Goal: Task Accomplishment & Management: Use online tool/utility

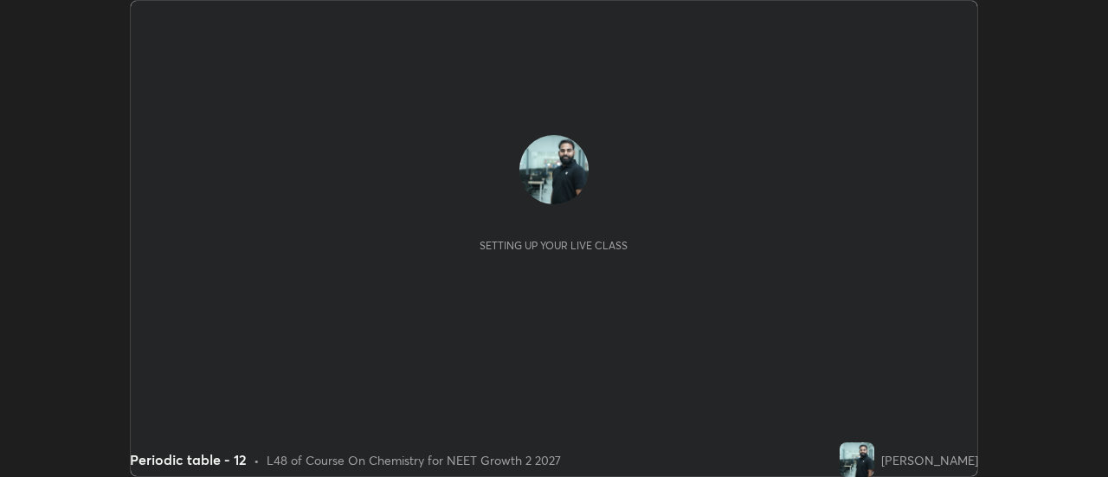
scroll to position [477, 1107]
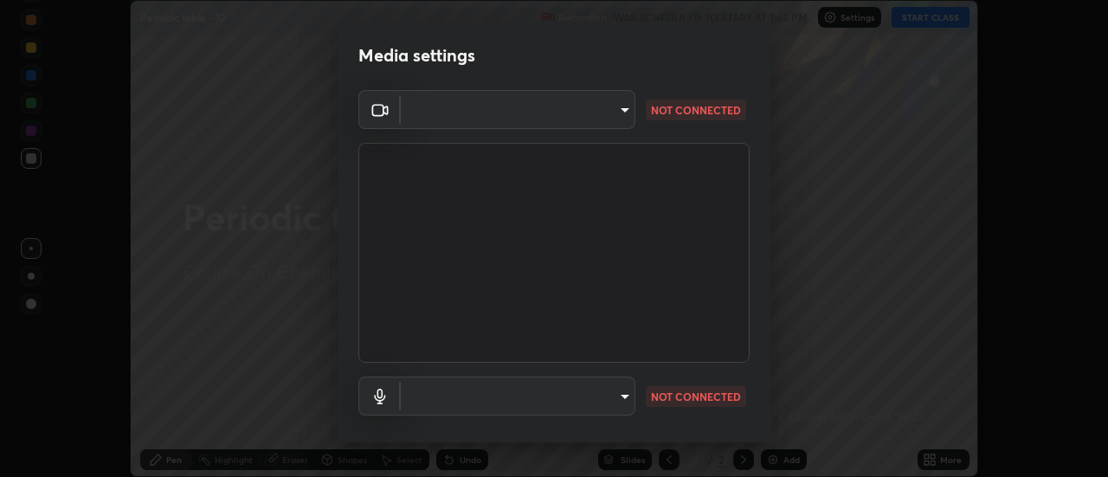
type input "985e4b1f72fc3b9494b48cef3b79fe3b682f9ae0bb15c20acfe574fe2aaad349"
type input "265cf534b138bf87f319f365071951407b00c29418ffc0cf12ee2ca8a10caa95"
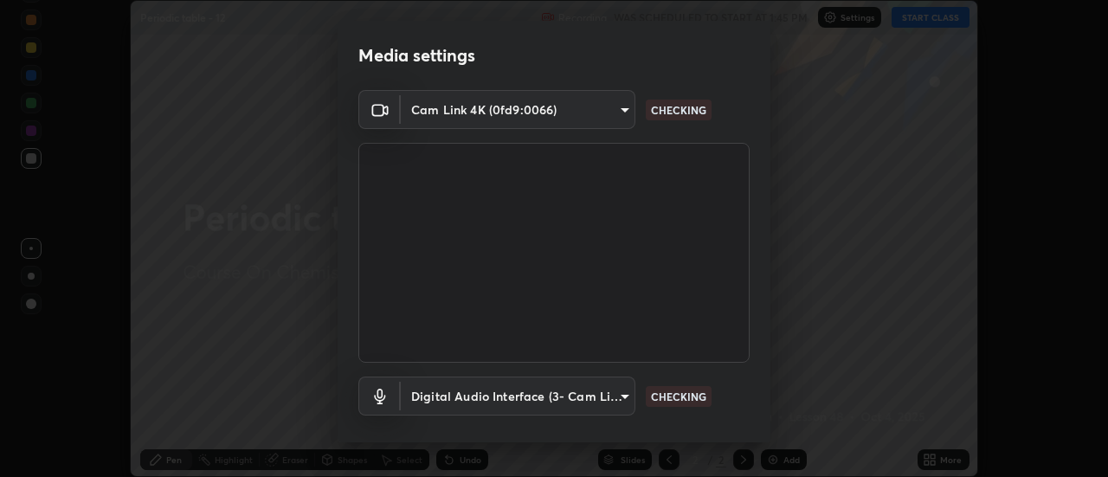
scroll to position [91, 0]
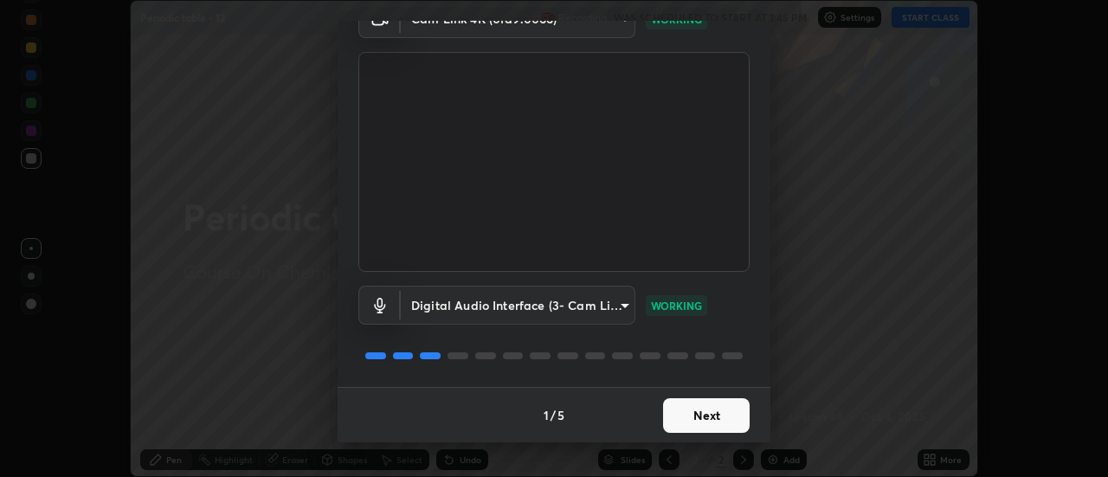
click at [724, 422] on button "Next" at bounding box center [706, 415] width 87 height 35
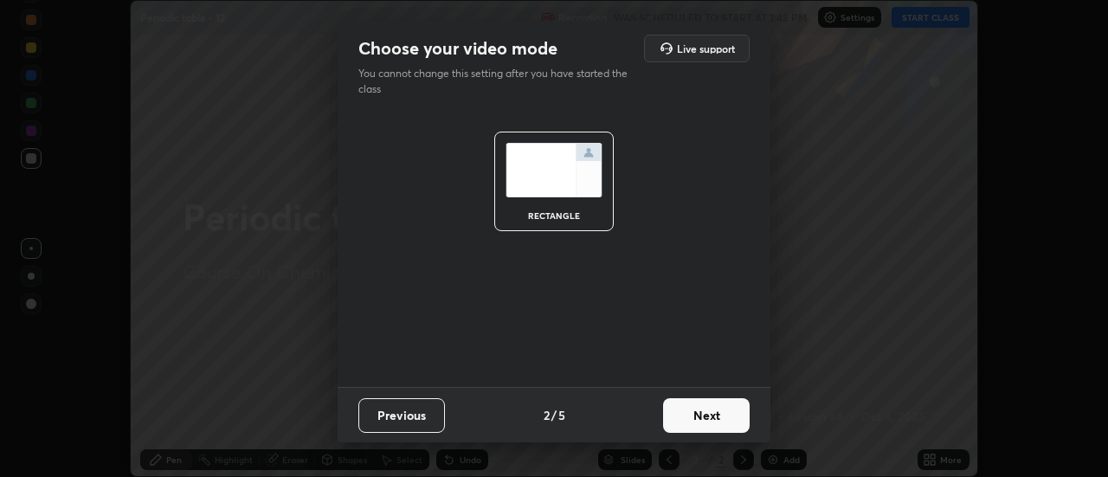
click at [724, 420] on button "Next" at bounding box center [706, 415] width 87 height 35
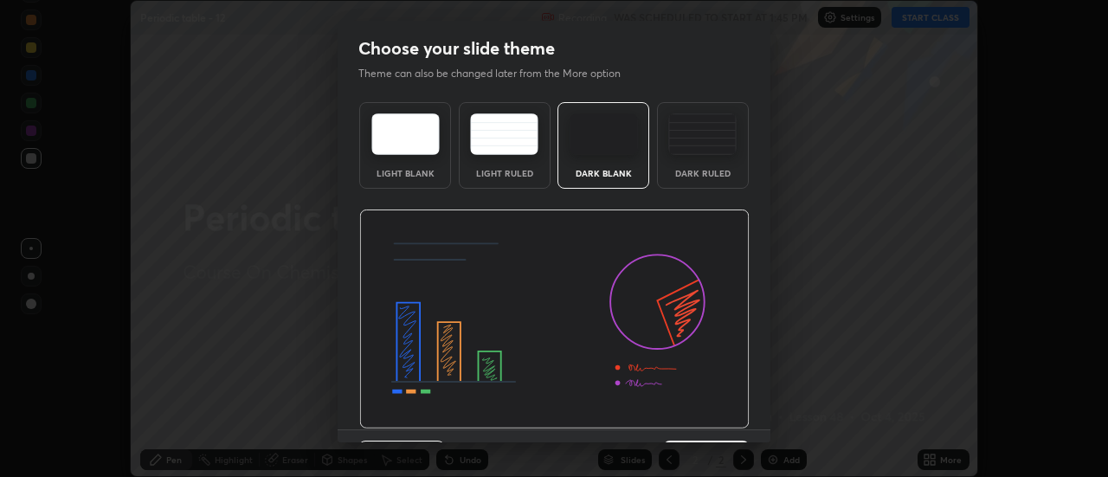
click at [727, 423] on img at bounding box center [554, 320] width 390 height 220
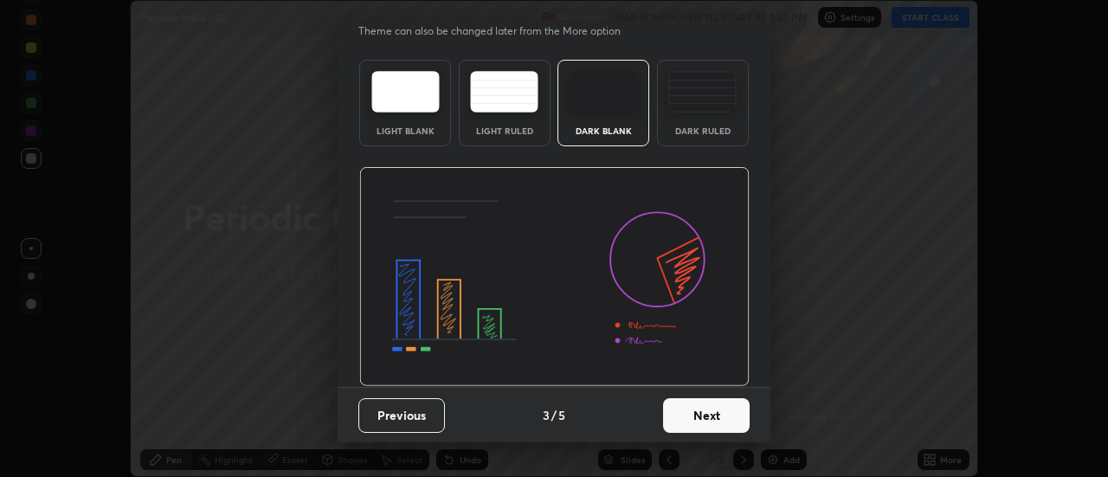
click at [721, 420] on button "Next" at bounding box center [706, 415] width 87 height 35
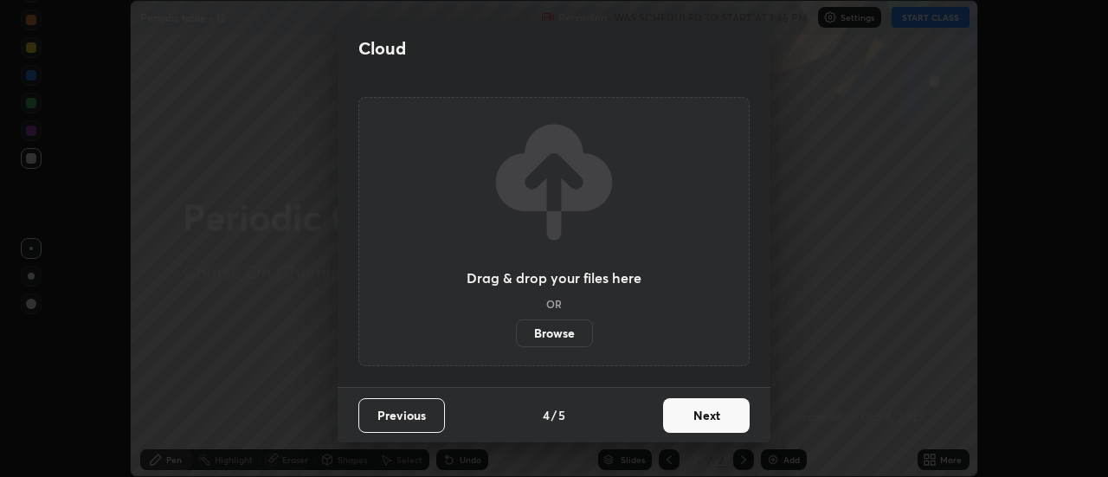
click at [720, 417] on button "Next" at bounding box center [706, 415] width 87 height 35
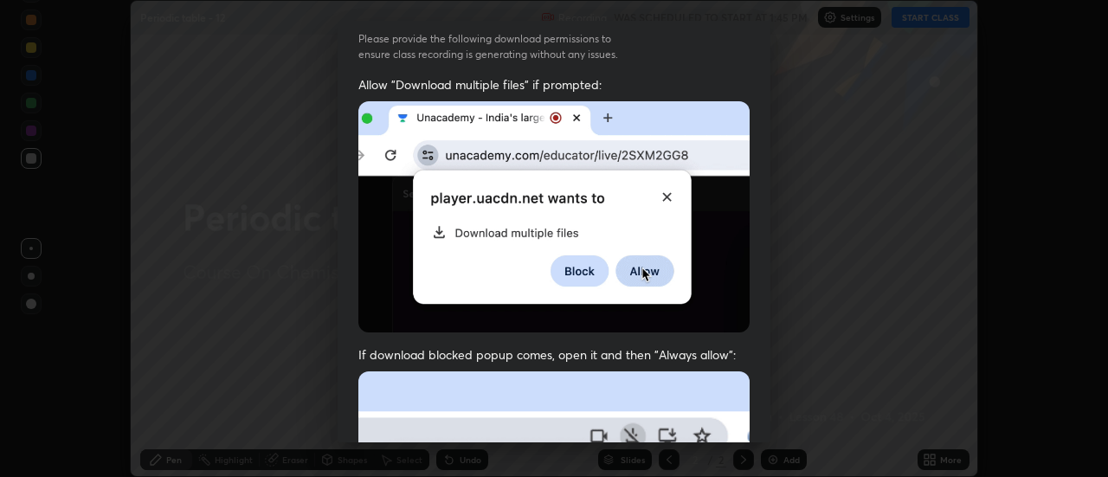
click at [705, 352] on span "If download blocked popup comes, open it and then "Always allow":" at bounding box center [553, 354] width 391 height 16
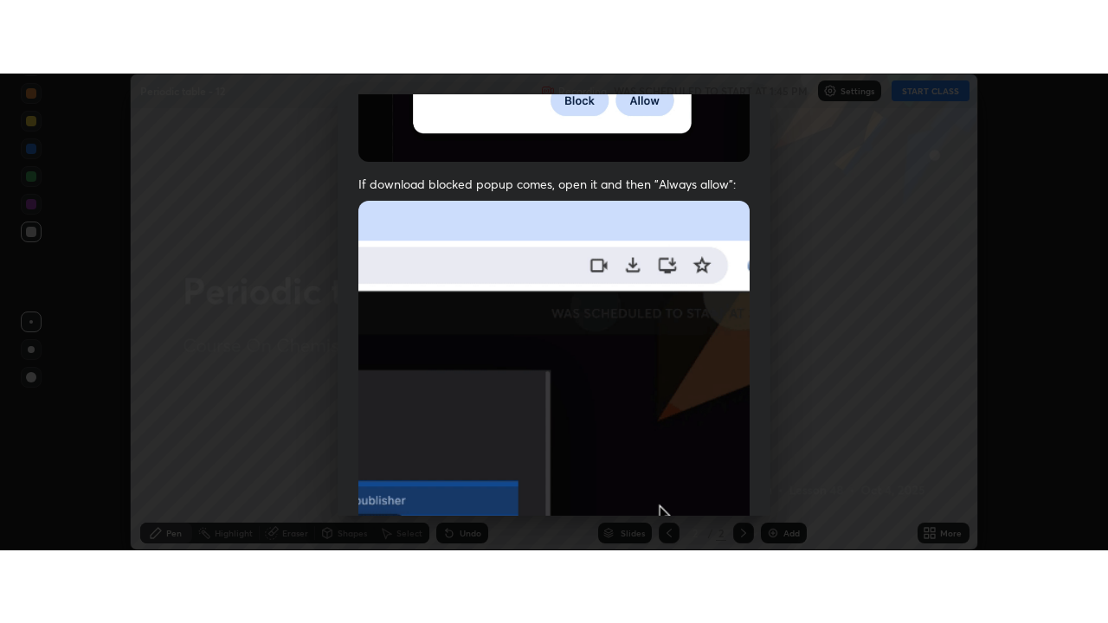
scroll to position [444, 0]
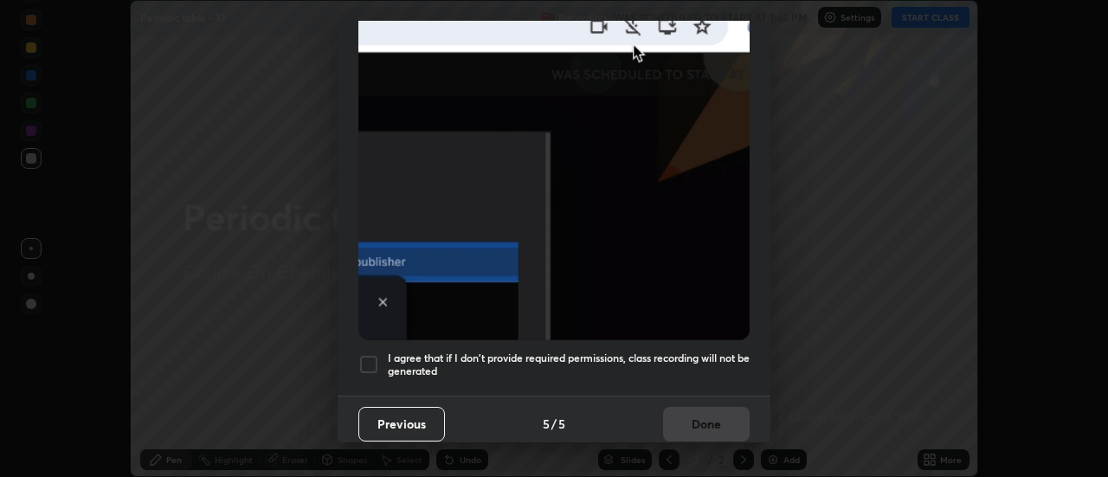
click at [706, 365] on h5 "I agree that if I don't provide required permissions, class recording will not …" at bounding box center [569, 365] width 362 height 27
click at [723, 426] on button "Done" at bounding box center [706, 424] width 87 height 35
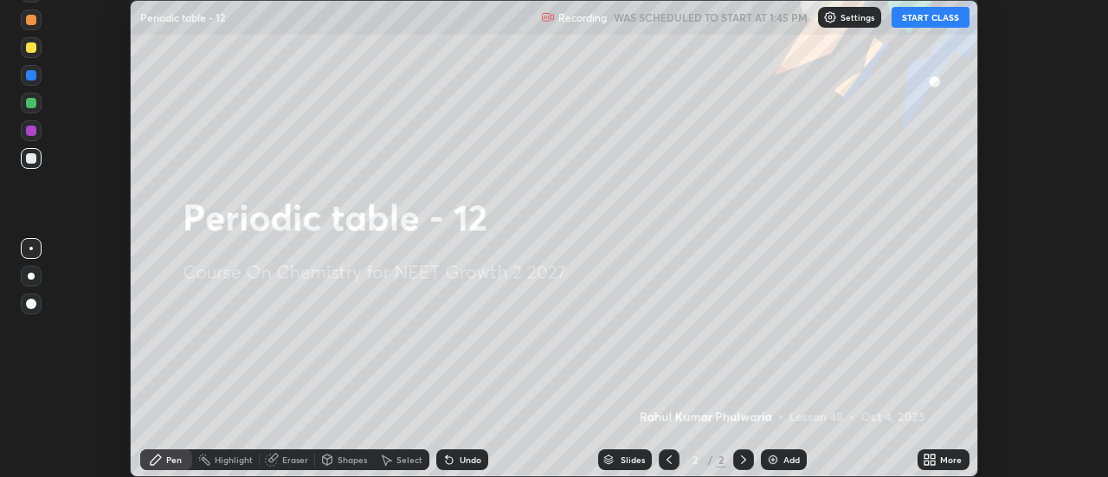
click at [935, 455] on icon at bounding box center [934, 457] width 4 height 4
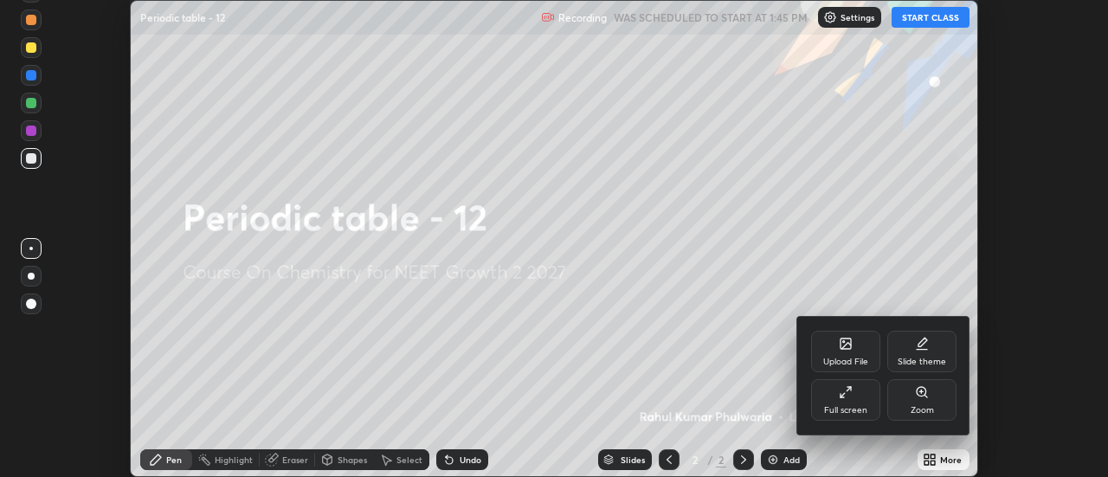
click at [821, 403] on div "Full screen" at bounding box center [845, 400] width 69 height 42
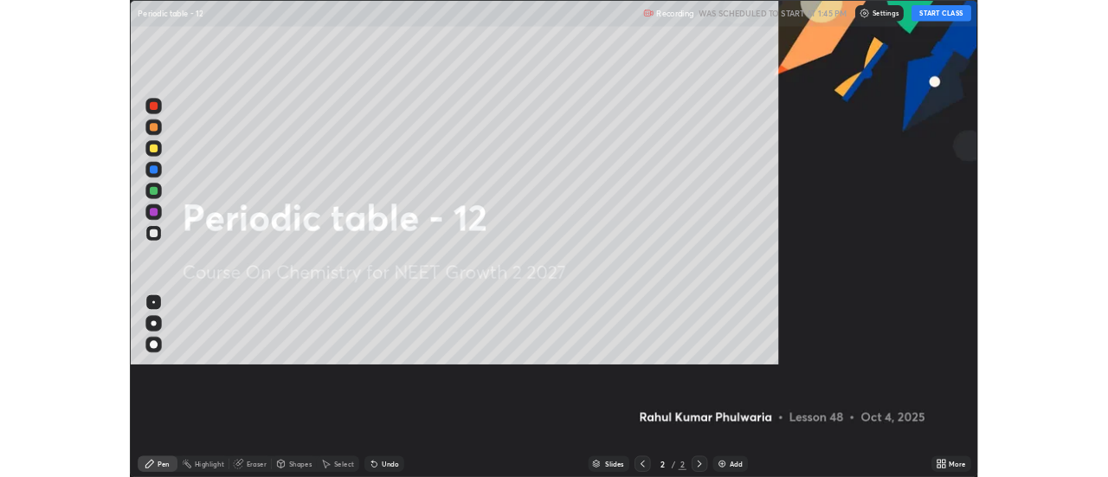
scroll to position [623, 1108]
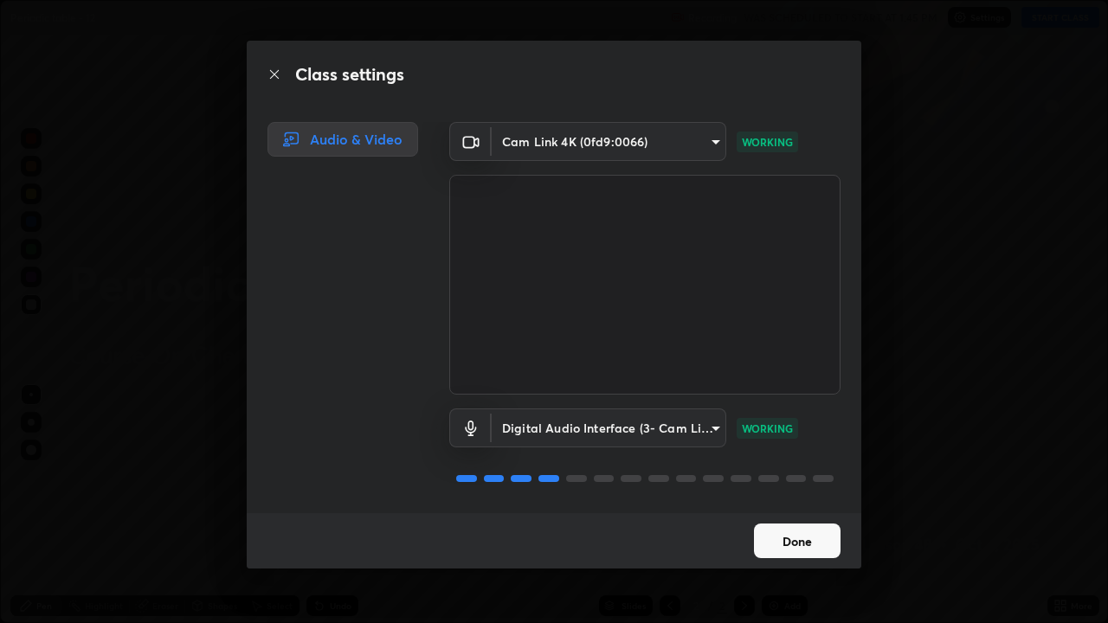
click at [815, 476] on button "Done" at bounding box center [797, 541] width 87 height 35
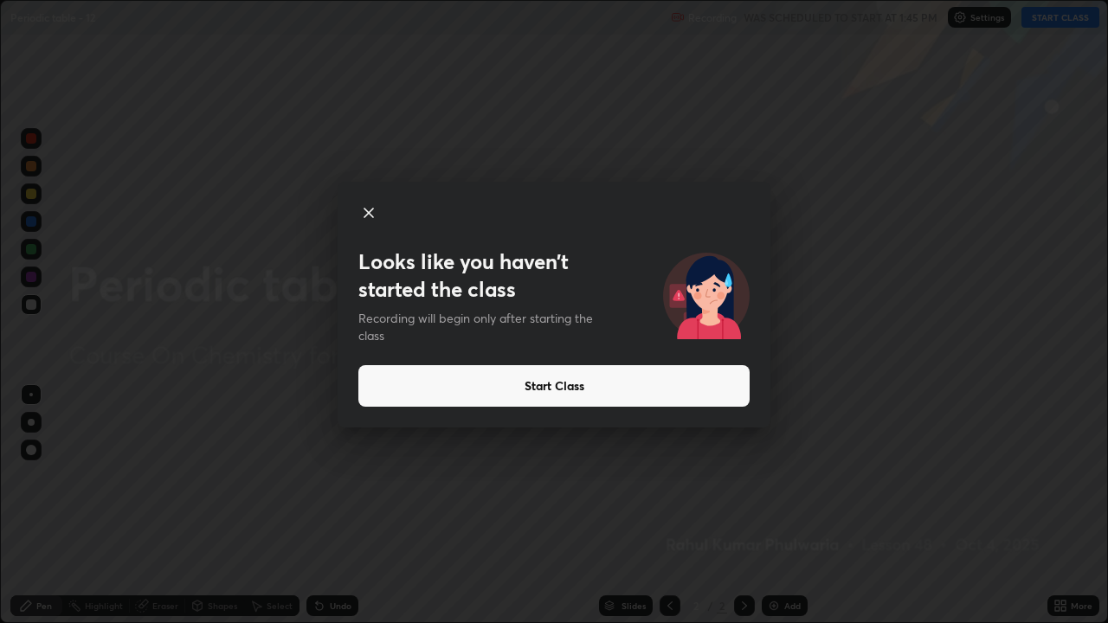
click at [668, 384] on button "Start Class" at bounding box center [553, 386] width 391 height 42
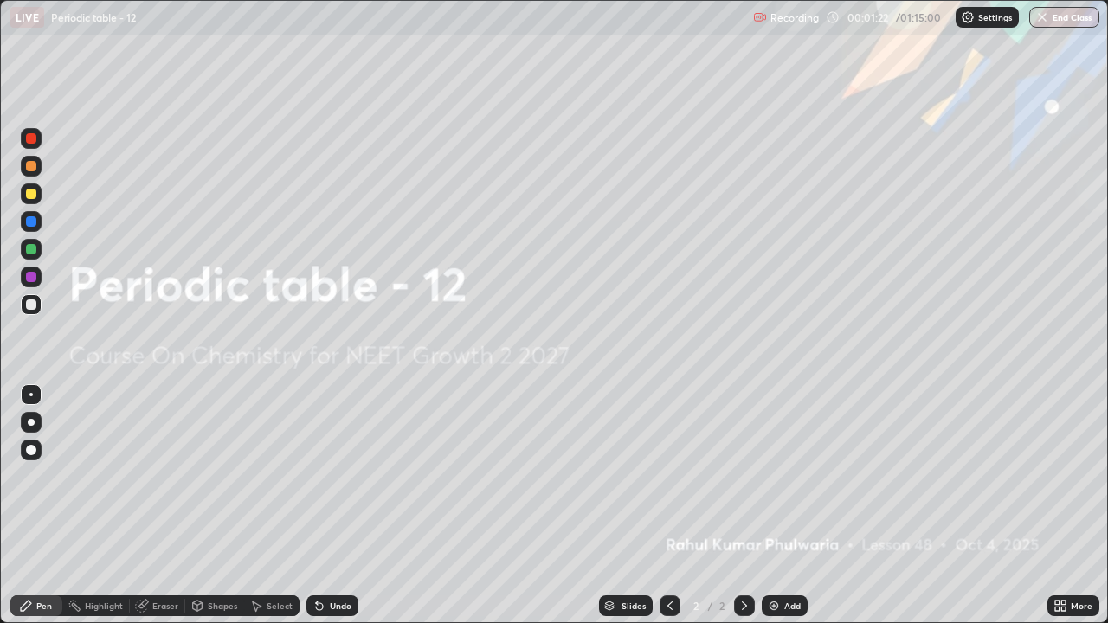
click at [784, 476] on div "Add" at bounding box center [792, 606] width 16 height 9
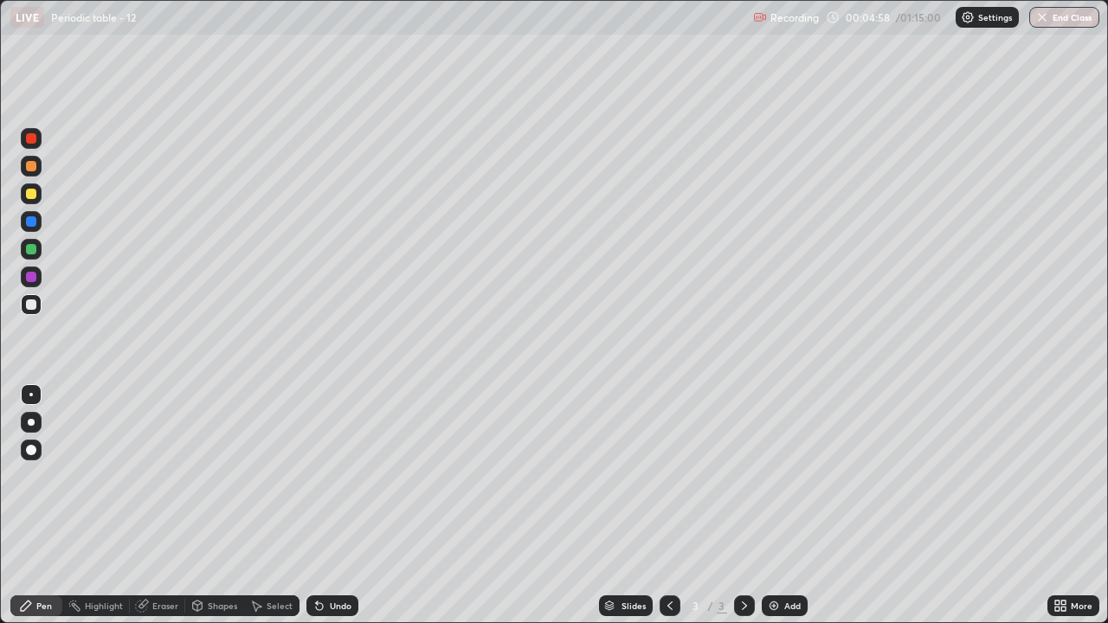
click at [173, 476] on div "Eraser" at bounding box center [165, 606] width 26 height 9
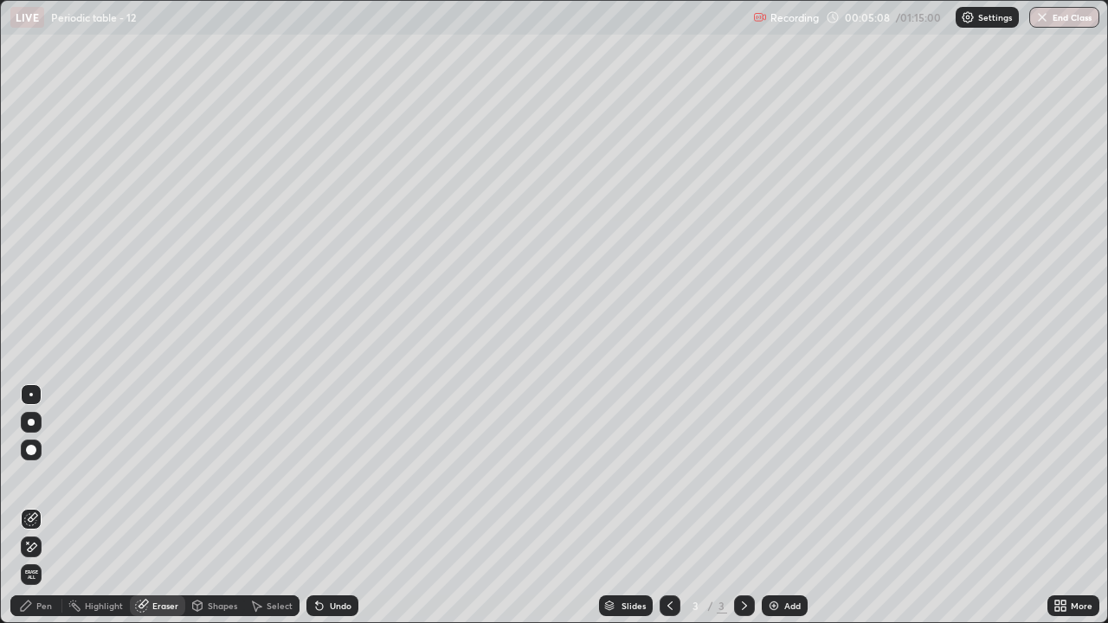
click at [51, 476] on div "Pen" at bounding box center [44, 606] width 16 height 9
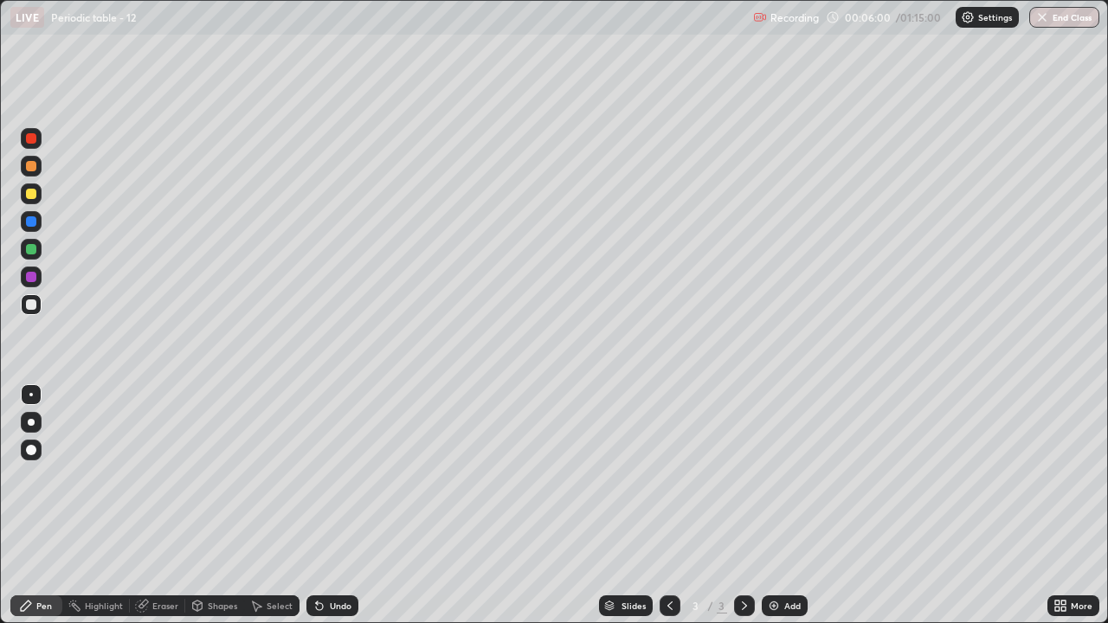
click at [29, 195] on div at bounding box center [31, 194] width 10 height 10
click at [26, 306] on div at bounding box center [31, 305] width 10 height 10
click at [318, 476] on icon at bounding box center [319, 606] width 7 height 7
click at [323, 476] on icon at bounding box center [320, 606] width 14 height 14
click at [340, 476] on div "Undo" at bounding box center [332, 606] width 52 height 21
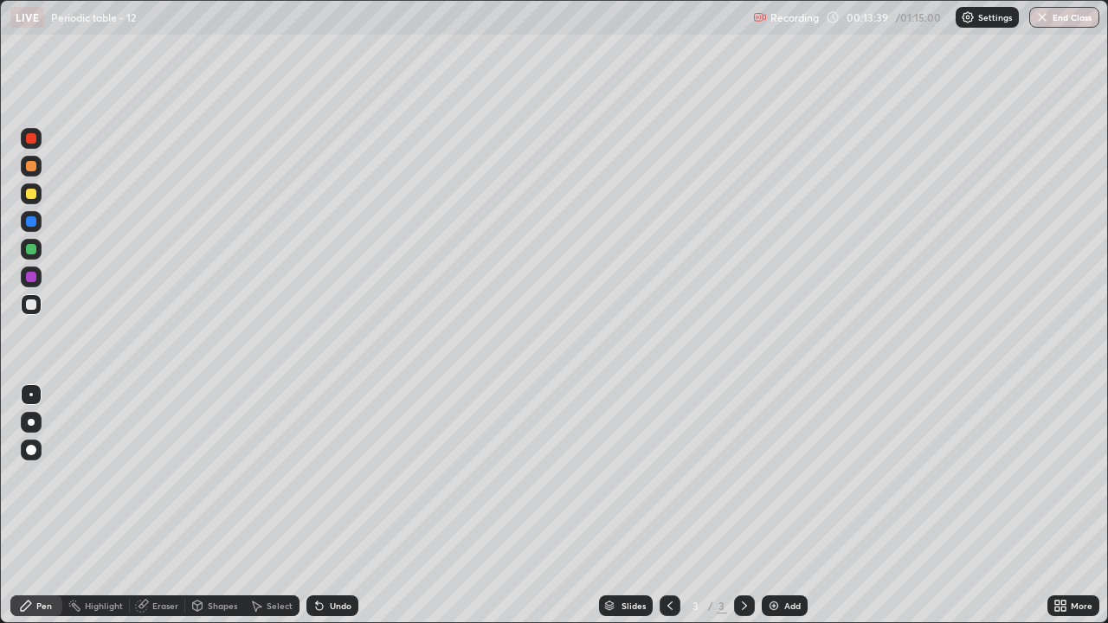
click at [775, 476] on img at bounding box center [774, 606] width 14 height 14
click at [160, 476] on div "Eraser" at bounding box center [165, 606] width 26 height 9
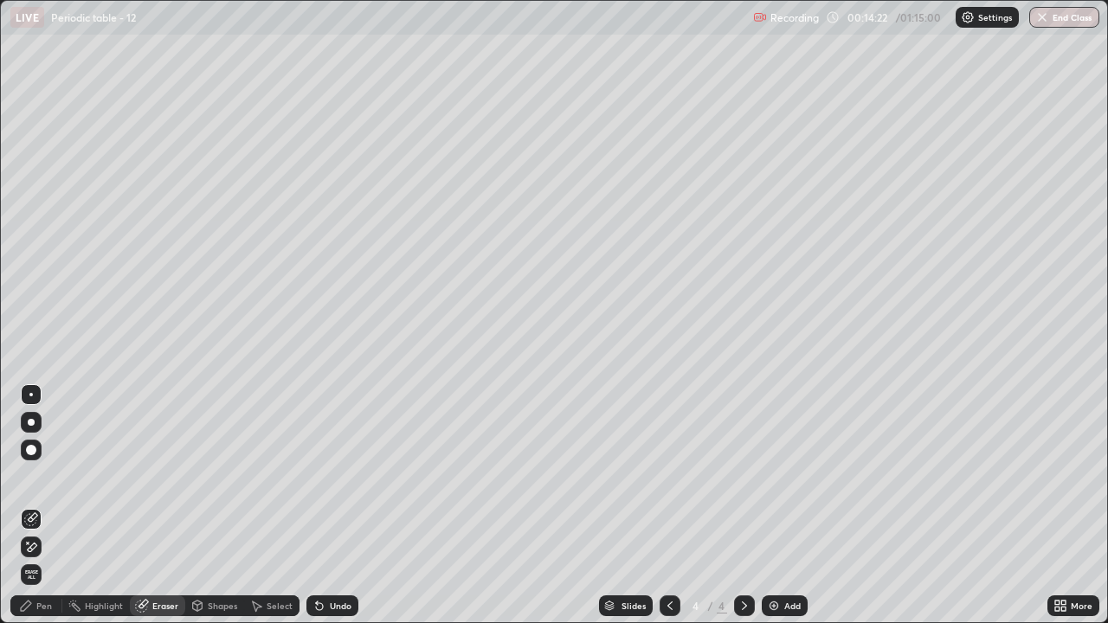
click at [48, 476] on div "Pen" at bounding box center [44, 606] width 16 height 9
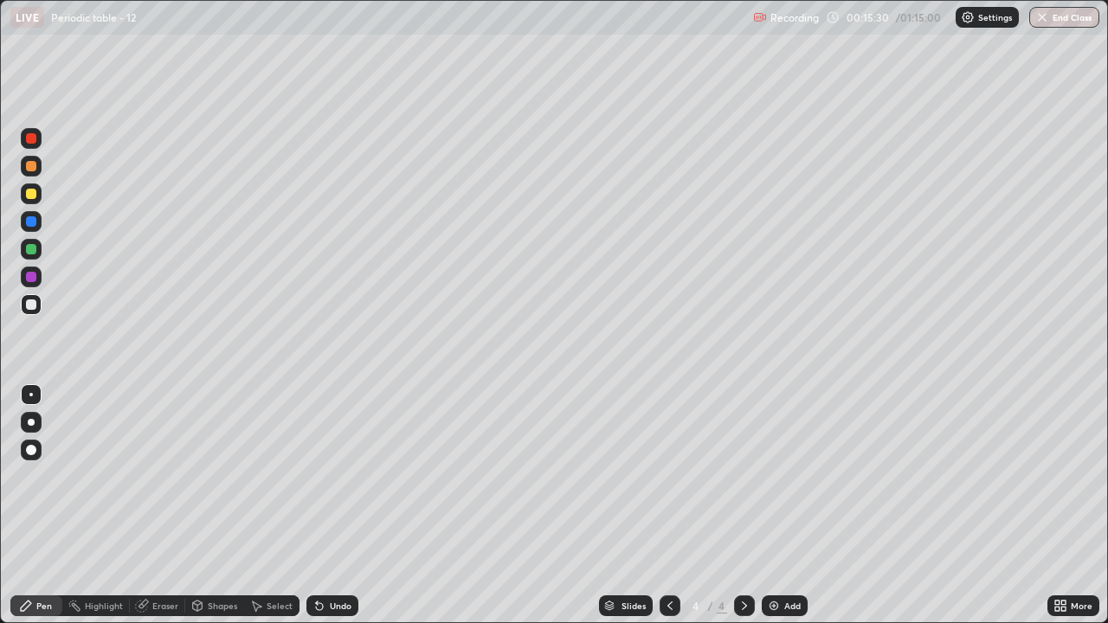
click at [668, 476] on icon at bounding box center [670, 606] width 14 height 14
click at [742, 476] on icon at bounding box center [745, 606] width 14 height 14
click at [325, 476] on div "Undo" at bounding box center [332, 606] width 52 height 21
click at [335, 476] on div "Undo" at bounding box center [341, 606] width 22 height 9
click at [21, 196] on div at bounding box center [31, 194] width 21 height 21
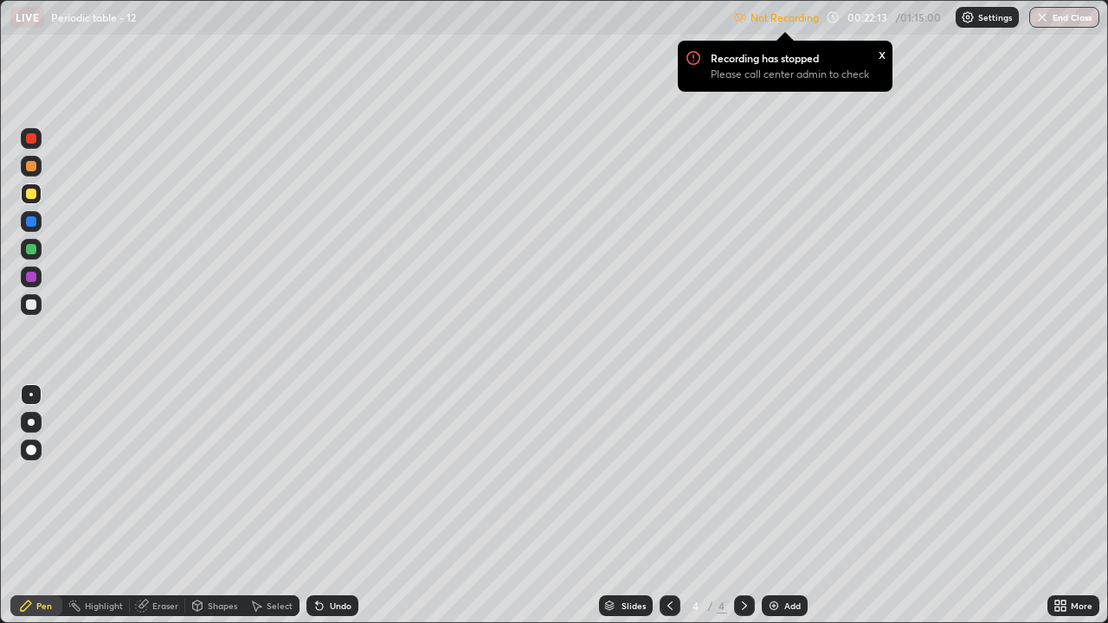
click at [163, 476] on div "Eraser" at bounding box center [165, 606] width 26 height 9
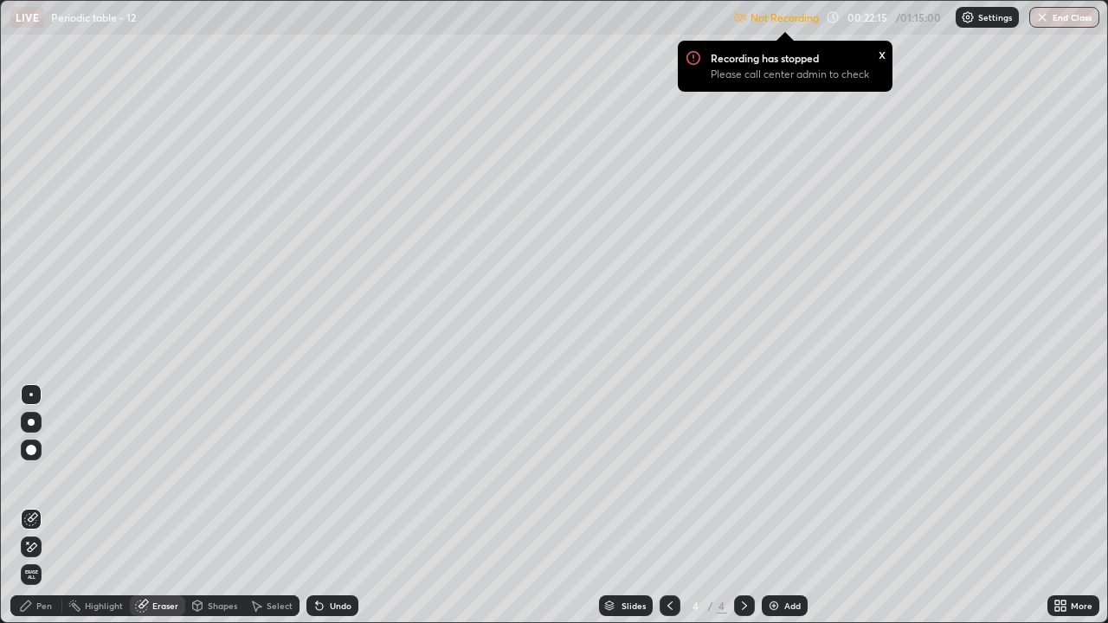
click at [47, 476] on div "Pen" at bounding box center [44, 606] width 16 height 9
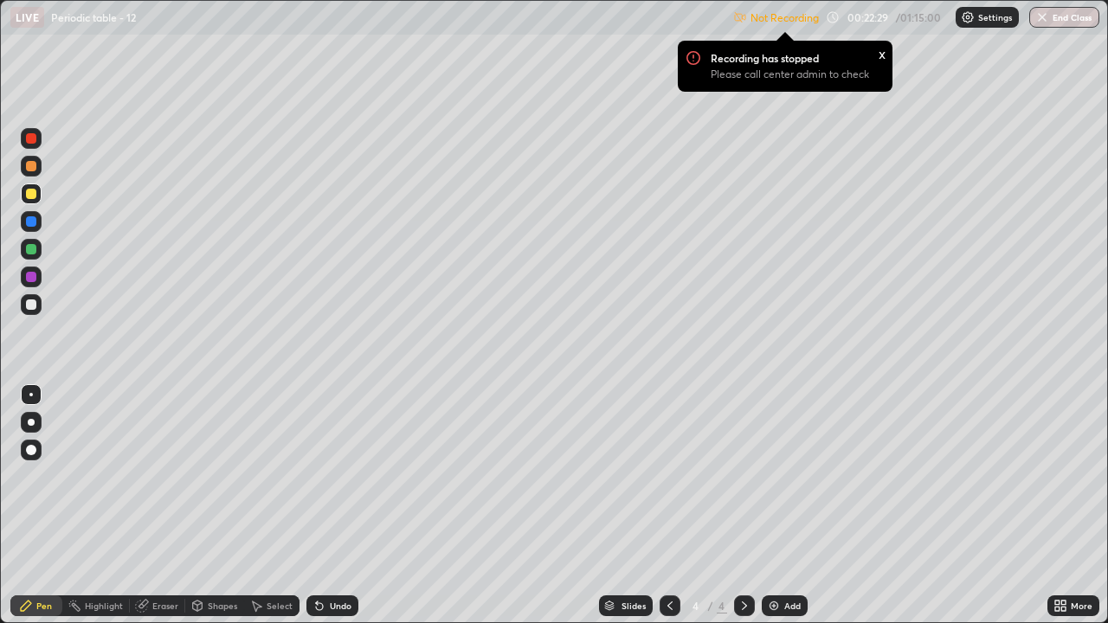
click at [665, 476] on div at bounding box center [670, 606] width 21 height 35
click at [744, 476] on icon at bounding box center [745, 606] width 14 height 14
click at [775, 476] on img at bounding box center [774, 606] width 14 height 14
click at [29, 309] on div at bounding box center [31, 305] width 10 height 10
click at [965, 23] on img at bounding box center [968, 17] width 14 height 14
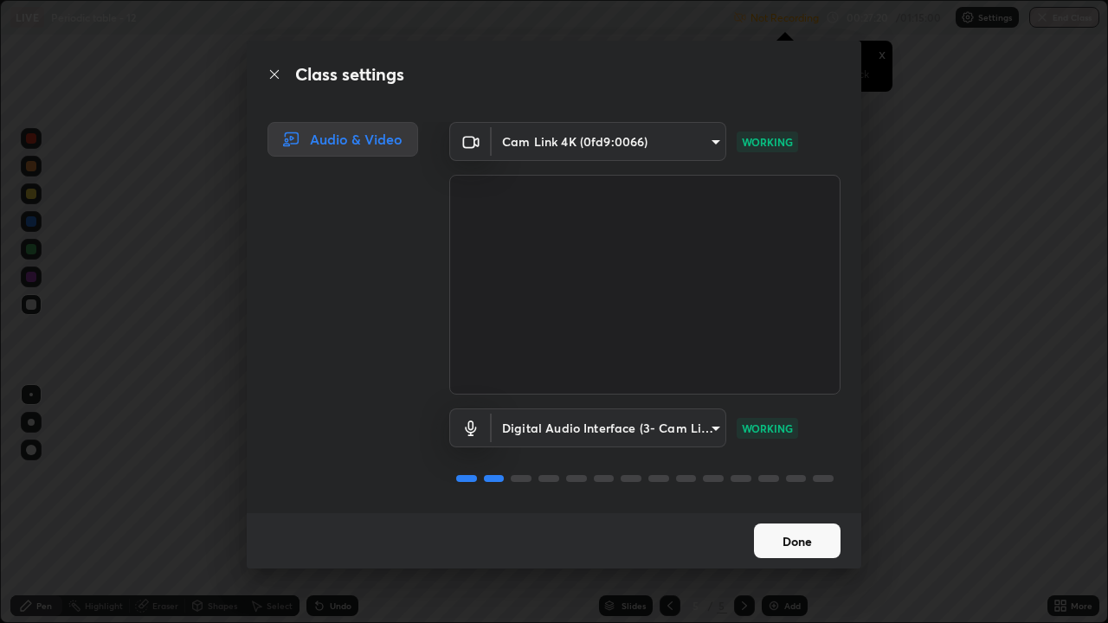
click at [780, 476] on button "Done" at bounding box center [797, 541] width 87 height 35
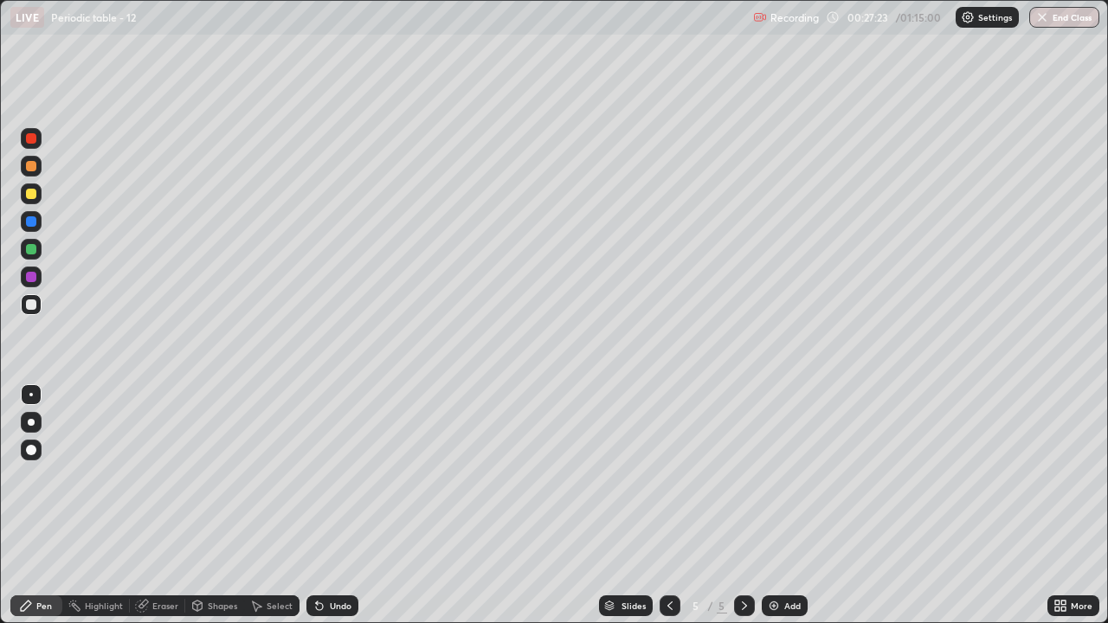
click at [27, 201] on div at bounding box center [31, 194] width 21 height 21
click at [29, 307] on div at bounding box center [31, 305] width 10 height 10
click at [32, 305] on div at bounding box center [31, 305] width 10 height 10
click at [33, 202] on div at bounding box center [31, 194] width 21 height 21
click at [26, 301] on div at bounding box center [31, 305] width 10 height 10
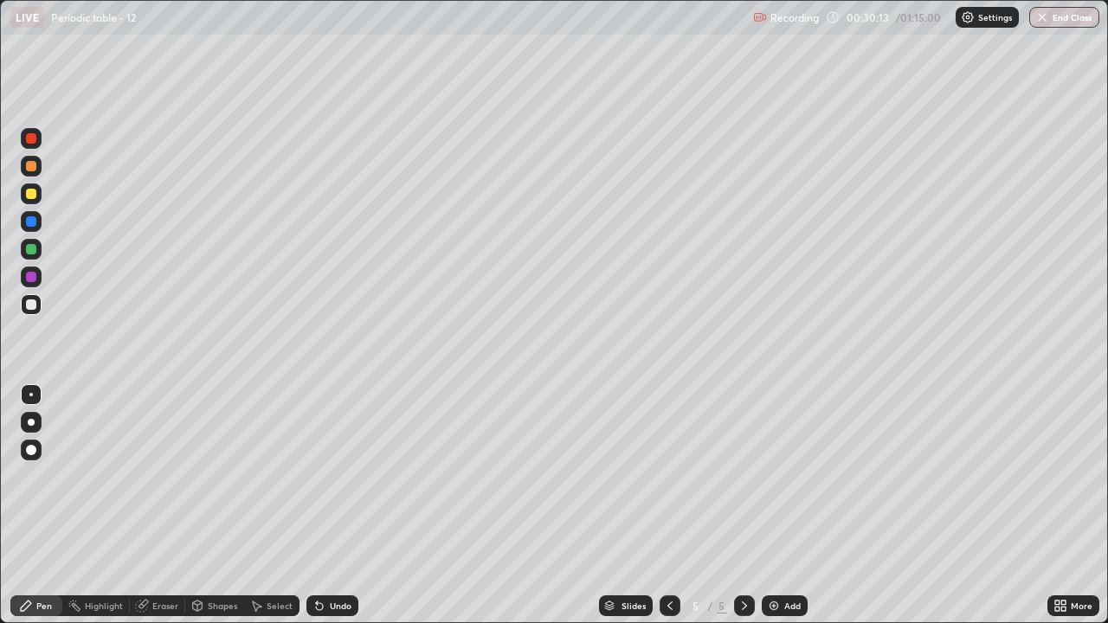
click at [336, 476] on div "Undo" at bounding box center [341, 606] width 22 height 9
click at [31, 202] on div at bounding box center [31, 194] width 21 height 21
click at [334, 476] on div "Undo" at bounding box center [341, 606] width 22 height 9
click at [332, 476] on div "Undo" at bounding box center [332, 606] width 52 height 21
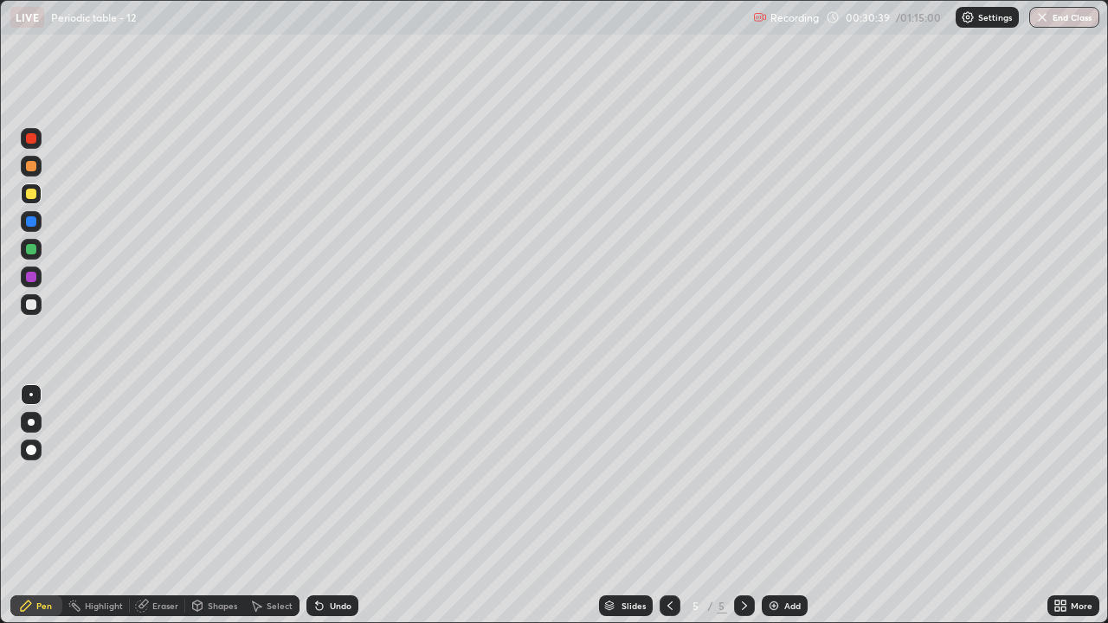
click at [330, 476] on div "Undo" at bounding box center [332, 606] width 52 height 21
click at [32, 306] on div at bounding box center [31, 305] width 10 height 10
click at [29, 305] on div at bounding box center [31, 305] width 10 height 10
click at [778, 476] on img at bounding box center [774, 606] width 14 height 14
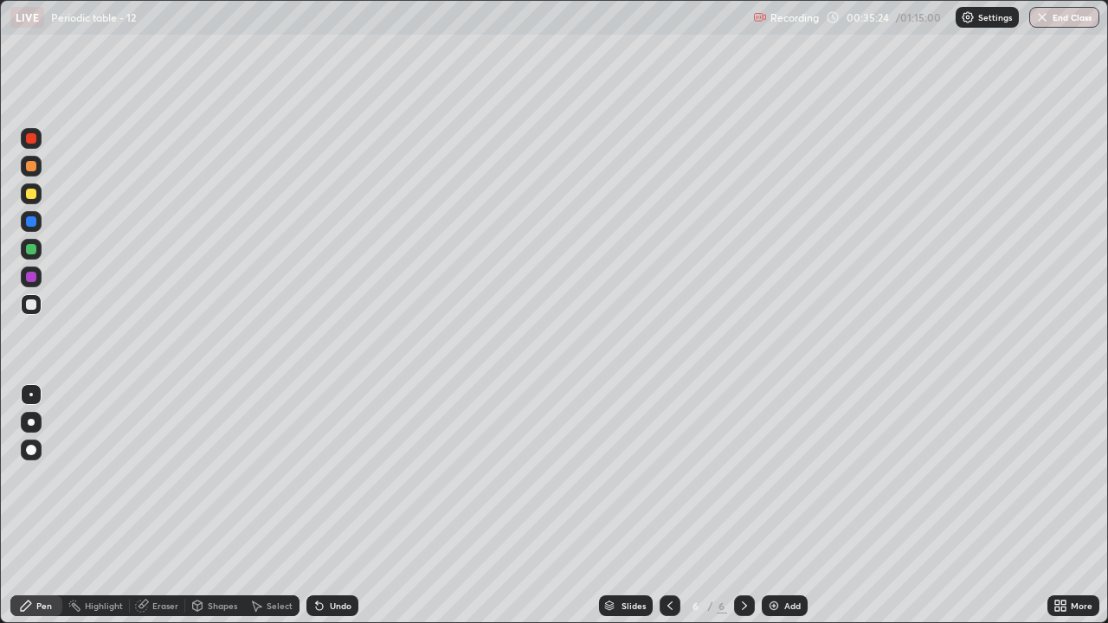
click at [161, 476] on div "Eraser" at bounding box center [165, 606] width 26 height 9
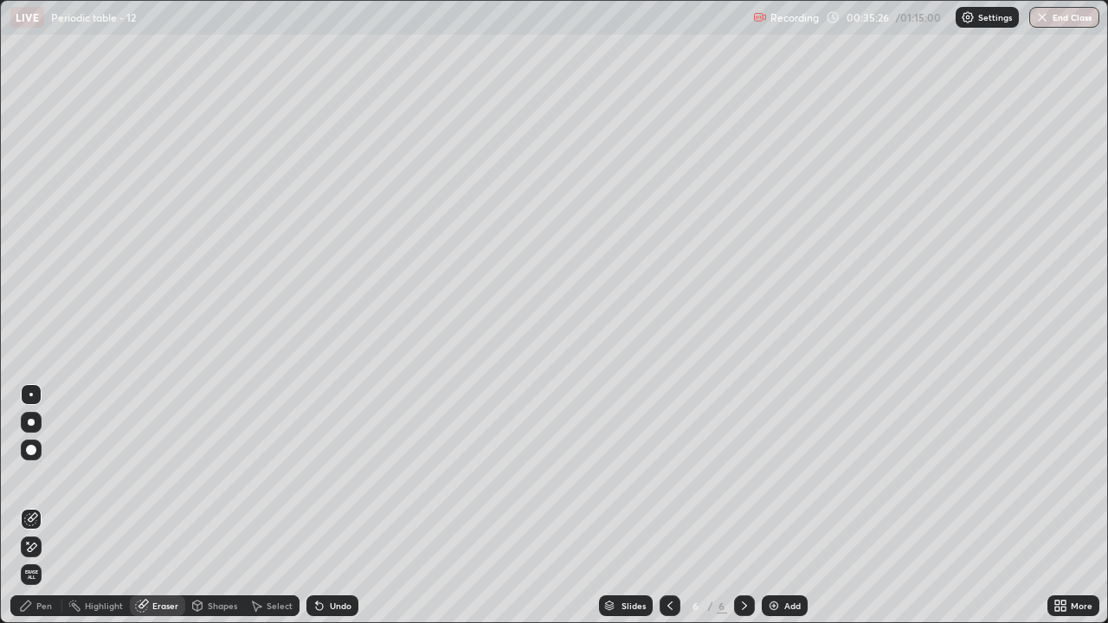
click at [46, 476] on div "Pen" at bounding box center [36, 606] width 52 height 21
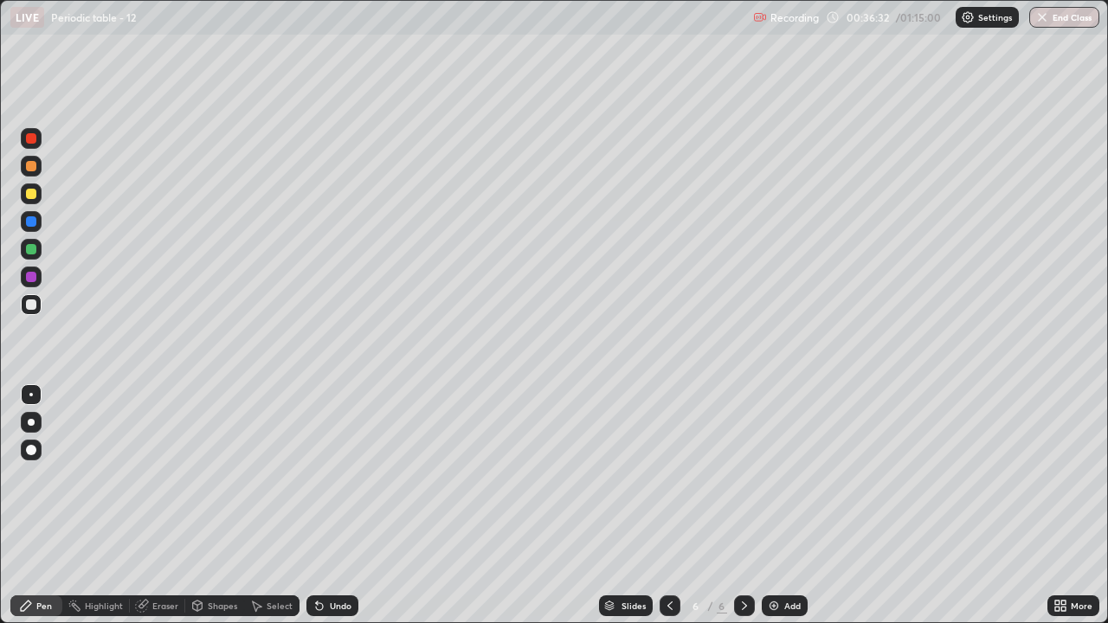
click at [29, 197] on div at bounding box center [31, 194] width 10 height 10
click at [221, 476] on div "Shapes" at bounding box center [214, 606] width 59 height 35
click at [224, 476] on div "Shapes" at bounding box center [214, 606] width 59 height 35
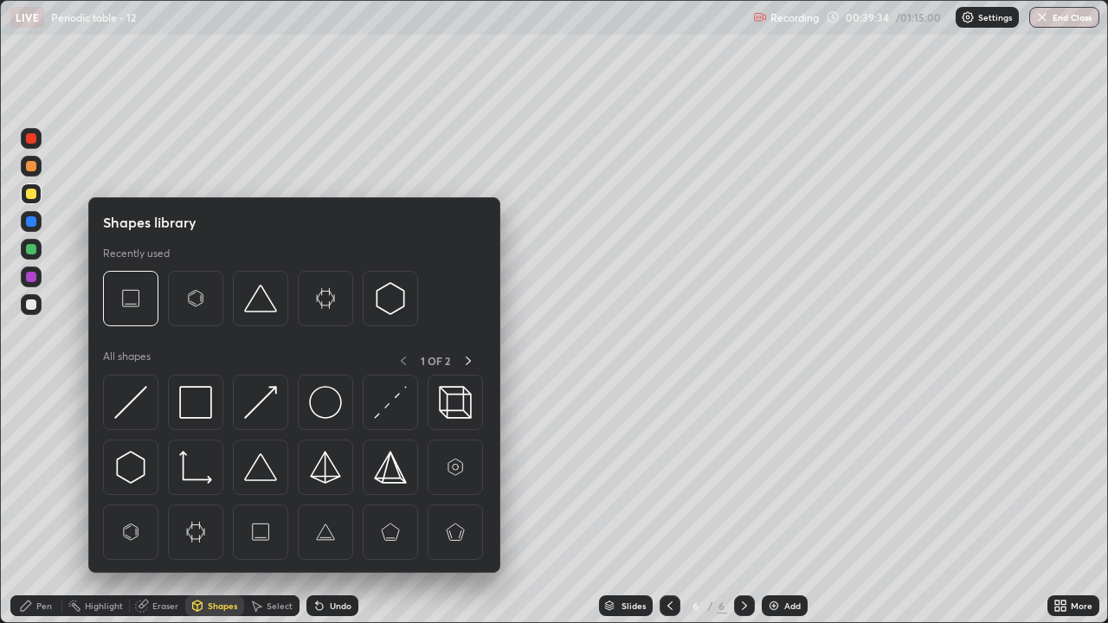
click at [40, 476] on div "Pen" at bounding box center [44, 606] width 16 height 9
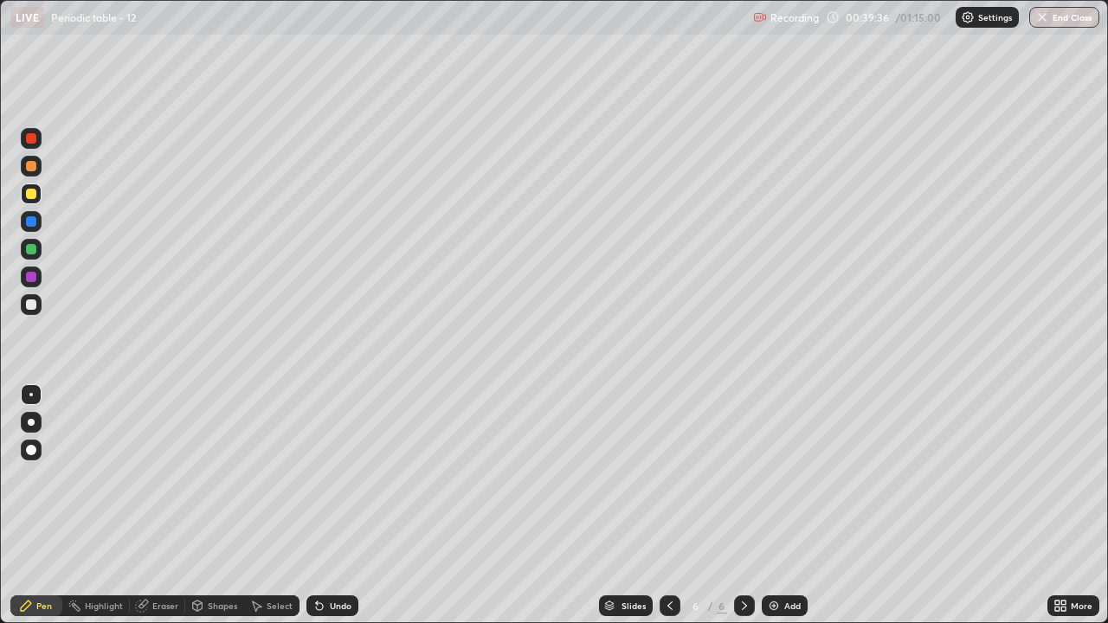
click at [229, 476] on div "Shapes" at bounding box center [214, 606] width 59 height 35
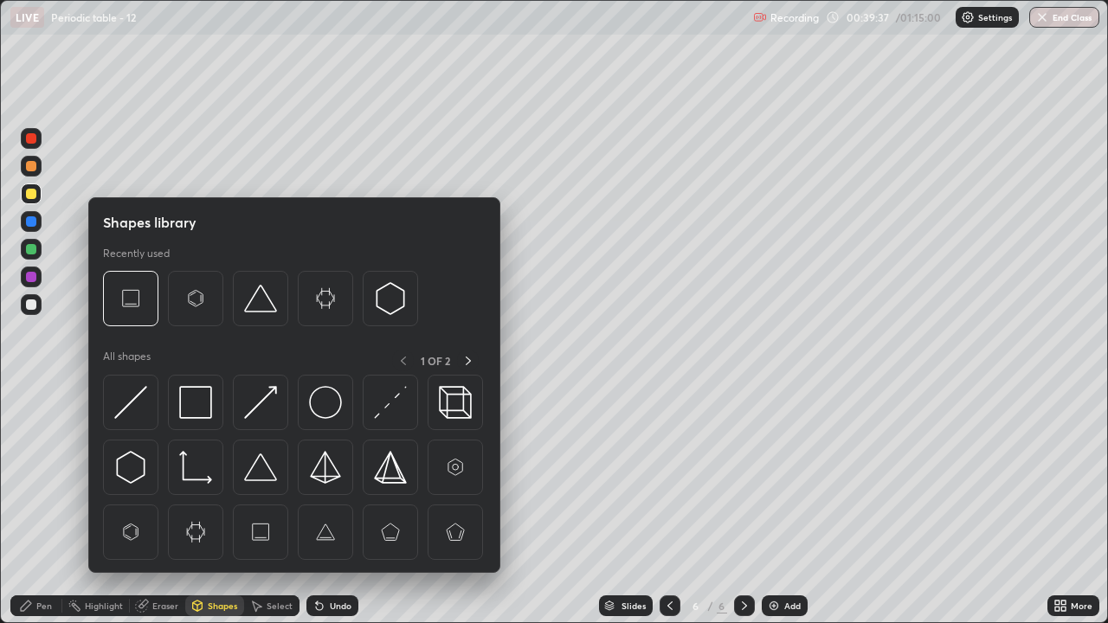
click at [40, 476] on div "Pen" at bounding box center [44, 606] width 16 height 9
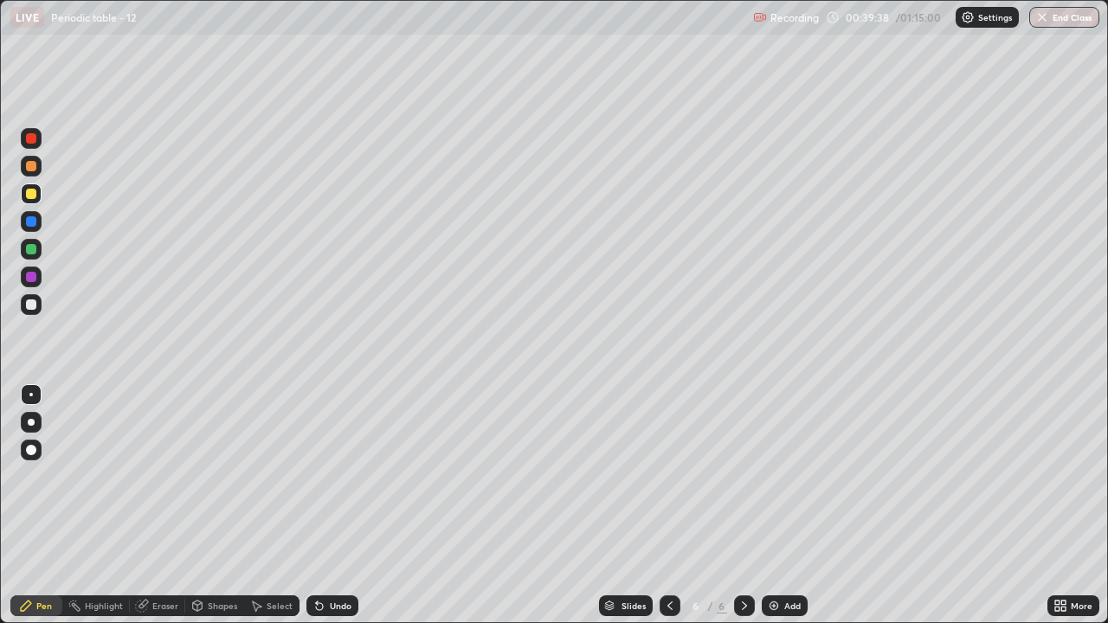
click at [215, 476] on div "Shapes" at bounding box center [214, 606] width 59 height 35
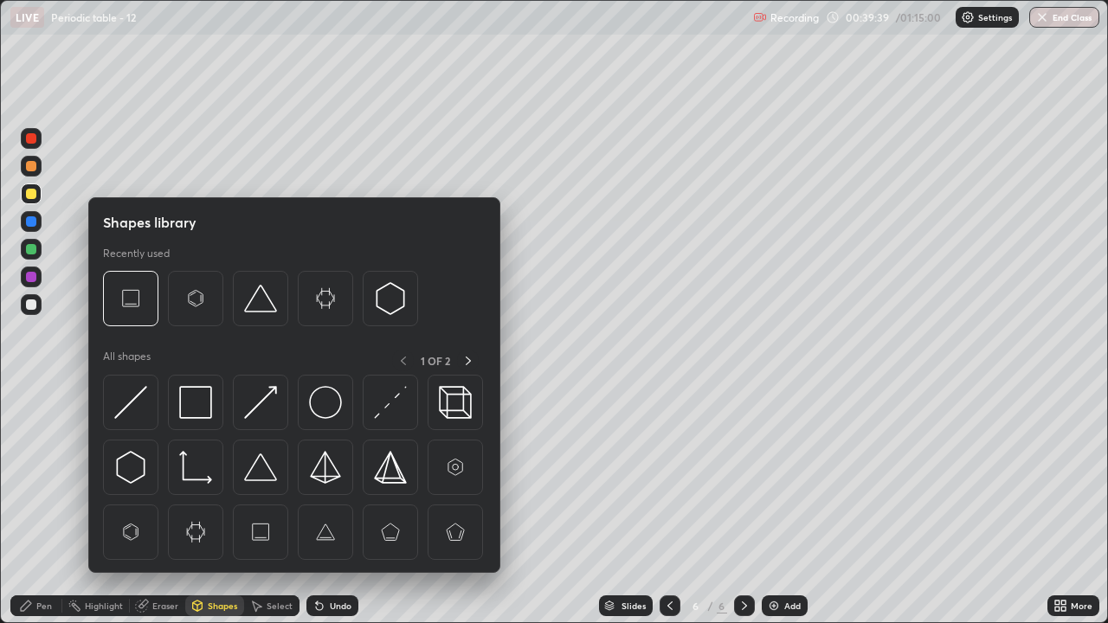
click at [40, 476] on div "Pen" at bounding box center [44, 606] width 16 height 9
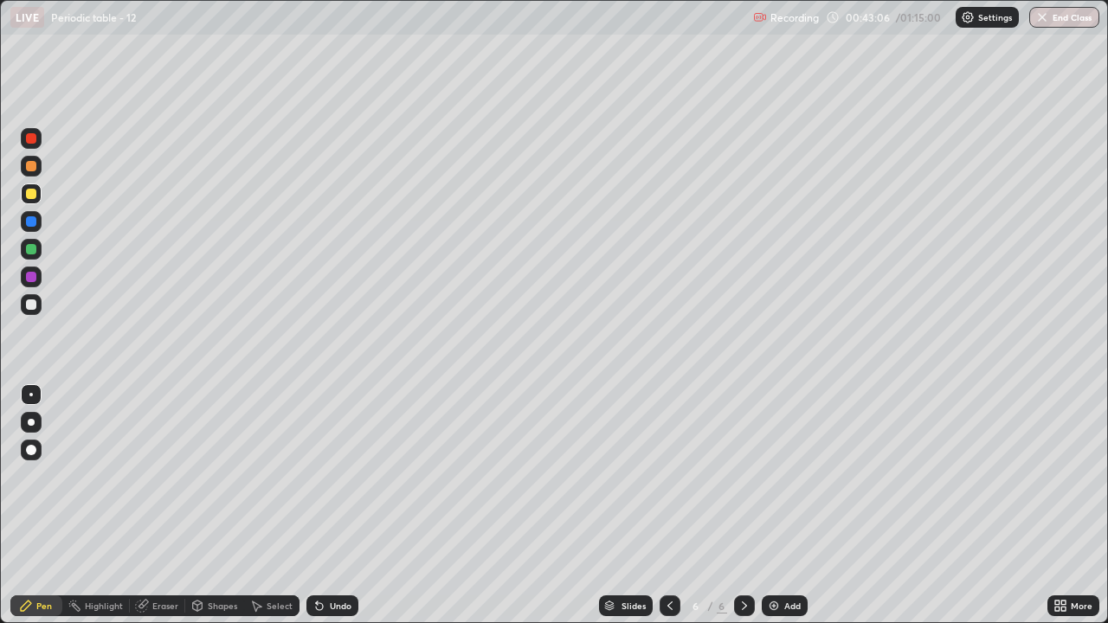
click at [27, 307] on div at bounding box center [31, 305] width 10 height 10
click at [770, 476] on div "Add" at bounding box center [785, 606] width 46 height 21
click at [771, 476] on img at bounding box center [774, 606] width 14 height 14
click at [153, 476] on div "Eraser" at bounding box center [165, 606] width 26 height 9
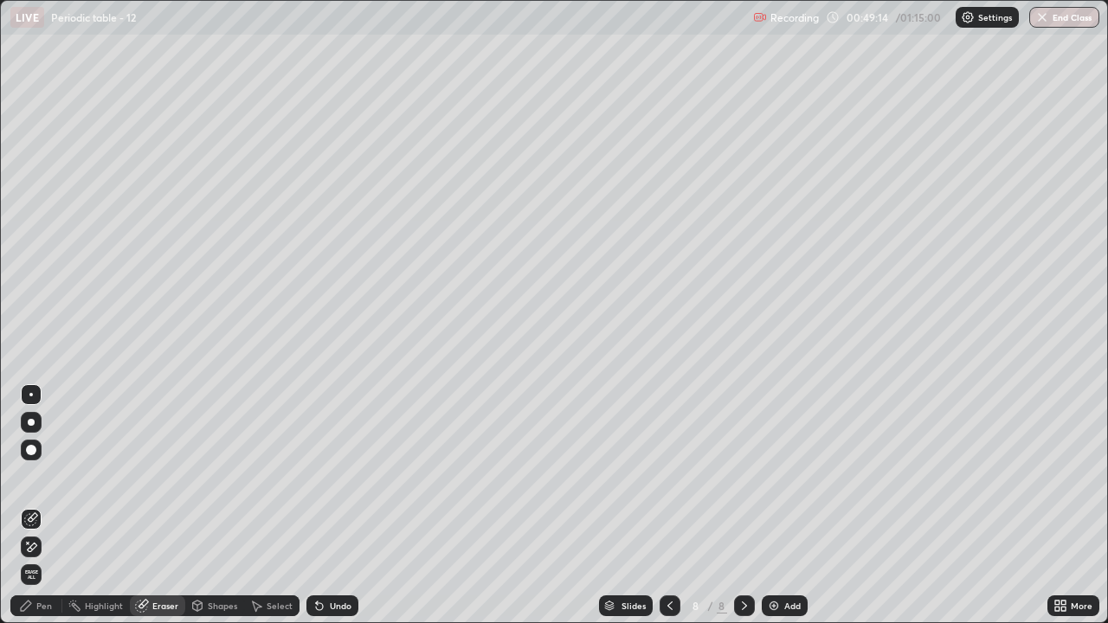
click at [44, 476] on div "Pen" at bounding box center [36, 606] width 52 height 21
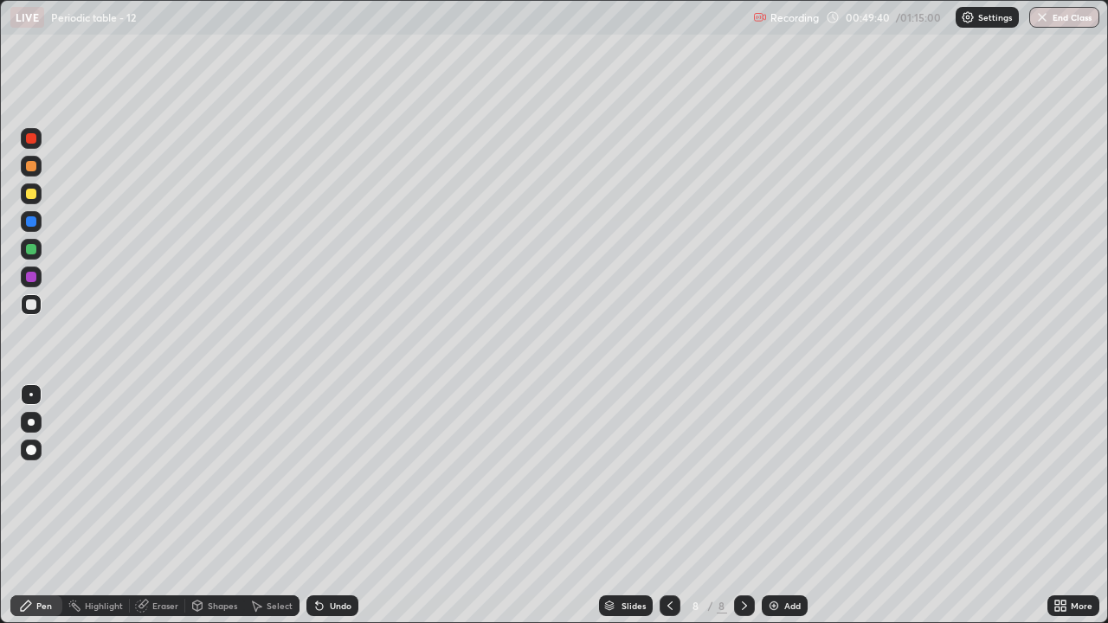
click at [155, 476] on div "Eraser" at bounding box center [165, 606] width 26 height 9
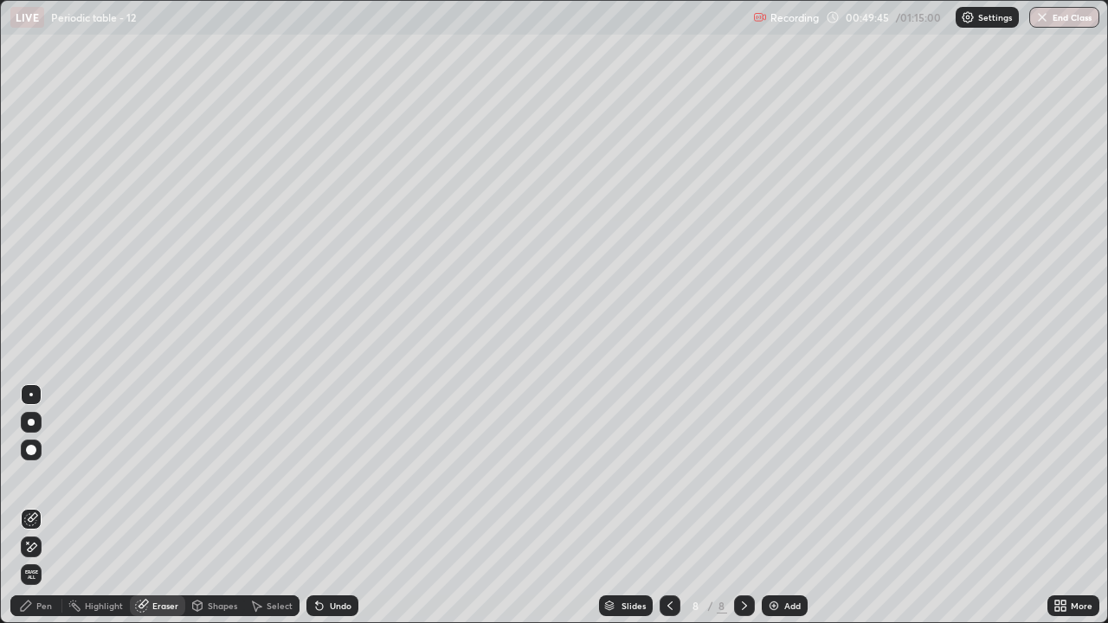
click at [38, 476] on div "Pen" at bounding box center [44, 606] width 16 height 9
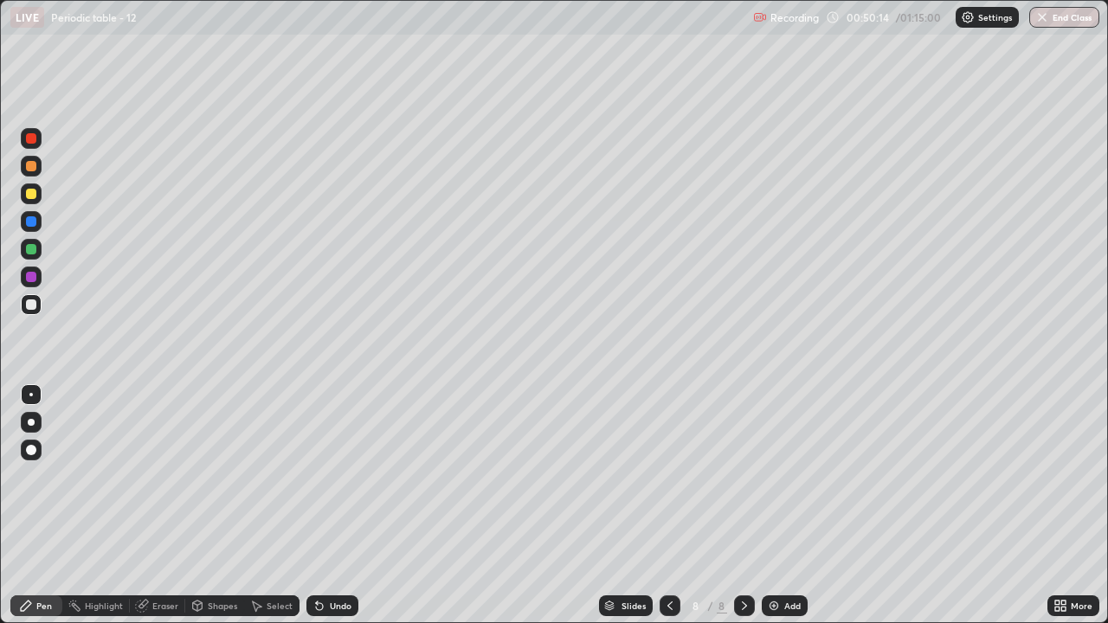
click at [154, 476] on div "Eraser" at bounding box center [165, 606] width 26 height 9
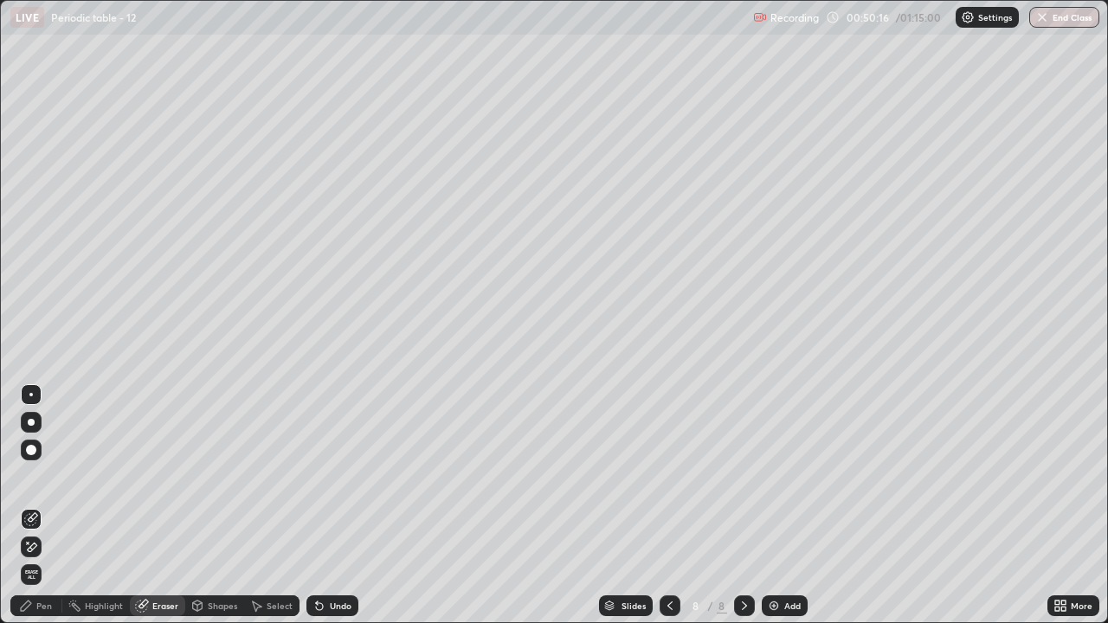
click at [46, 476] on div "Pen" at bounding box center [44, 606] width 16 height 9
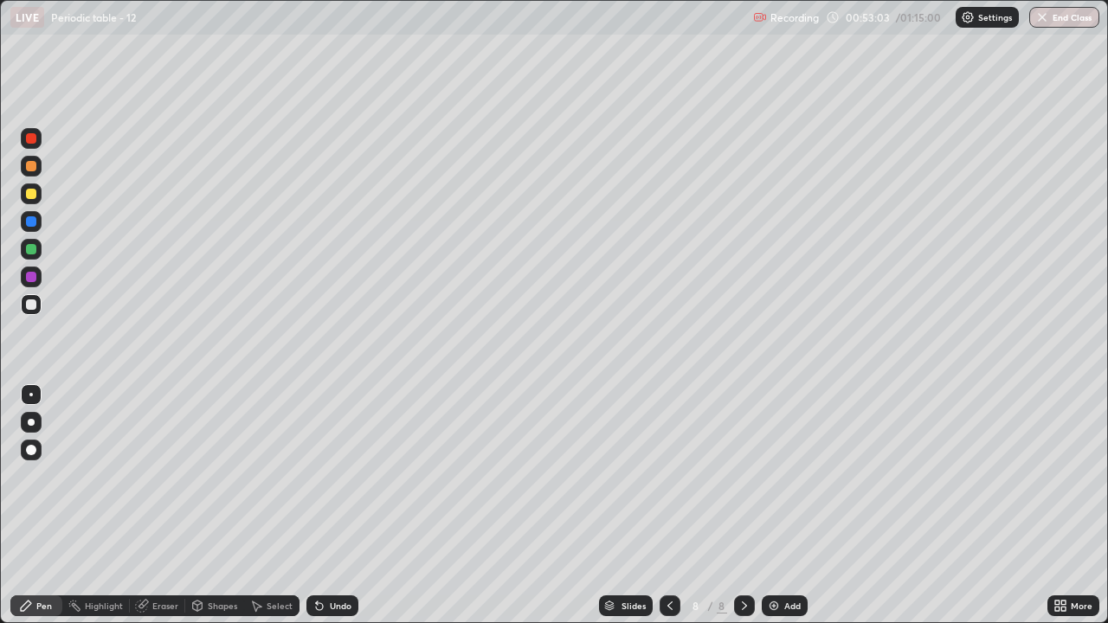
click at [667, 476] on div at bounding box center [670, 606] width 21 height 21
click at [743, 476] on icon at bounding box center [745, 606] width 14 height 14
click at [771, 476] on img at bounding box center [774, 606] width 14 height 14
click at [152, 476] on div "Eraser" at bounding box center [165, 606] width 26 height 9
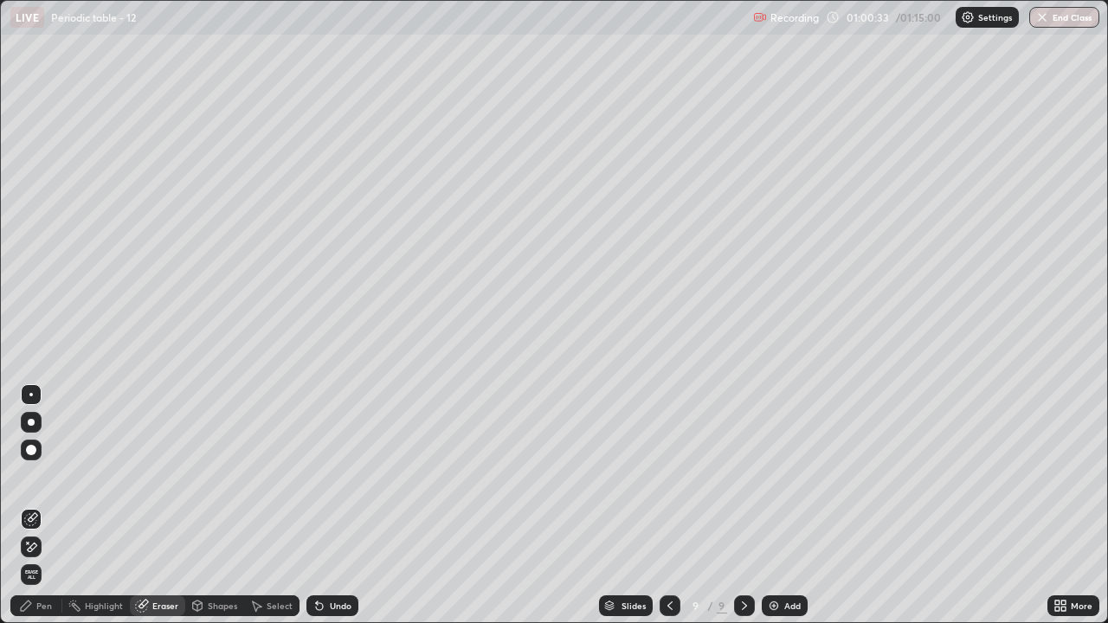
click at [40, 476] on div "Pen" at bounding box center [44, 606] width 16 height 9
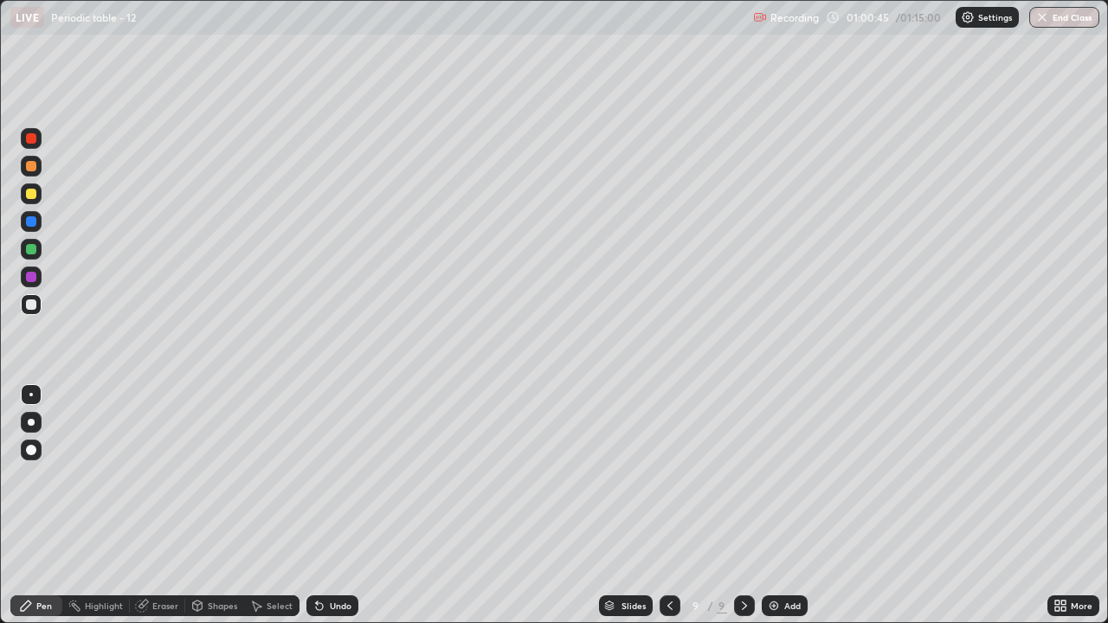
click at [165, 476] on div "Eraser" at bounding box center [157, 606] width 55 height 21
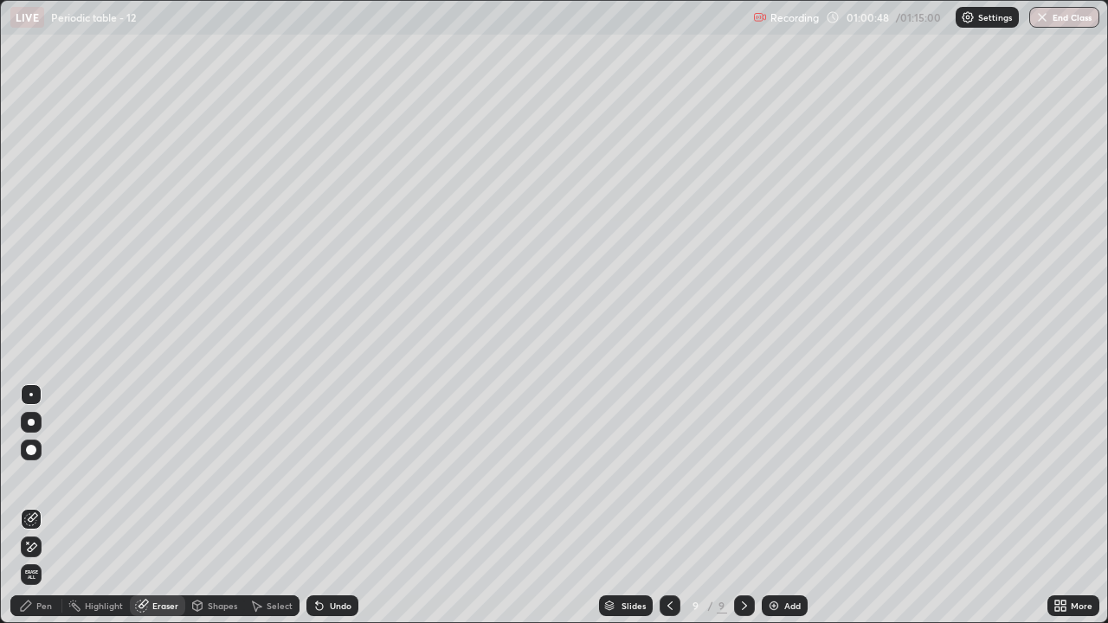
click at [50, 476] on div "Pen" at bounding box center [44, 606] width 16 height 9
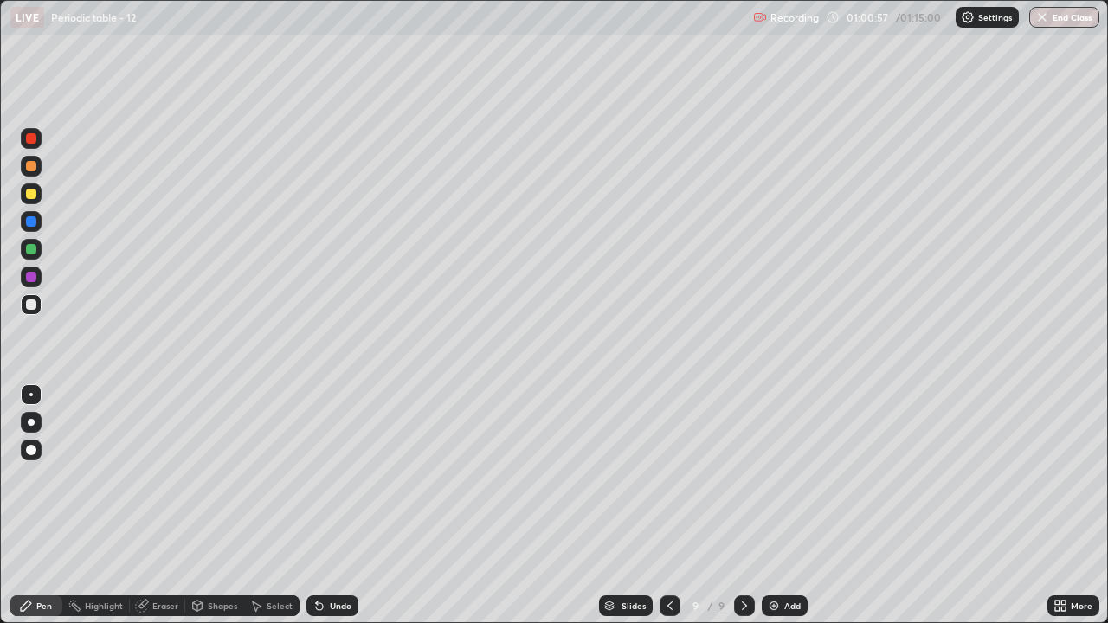
click at [327, 476] on div "Undo" at bounding box center [332, 606] width 52 height 21
click at [336, 476] on div "Undo" at bounding box center [332, 606] width 52 height 21
click at [157, 476] on div "Eraser" at bounding box center [165, 606] width 26 height 9
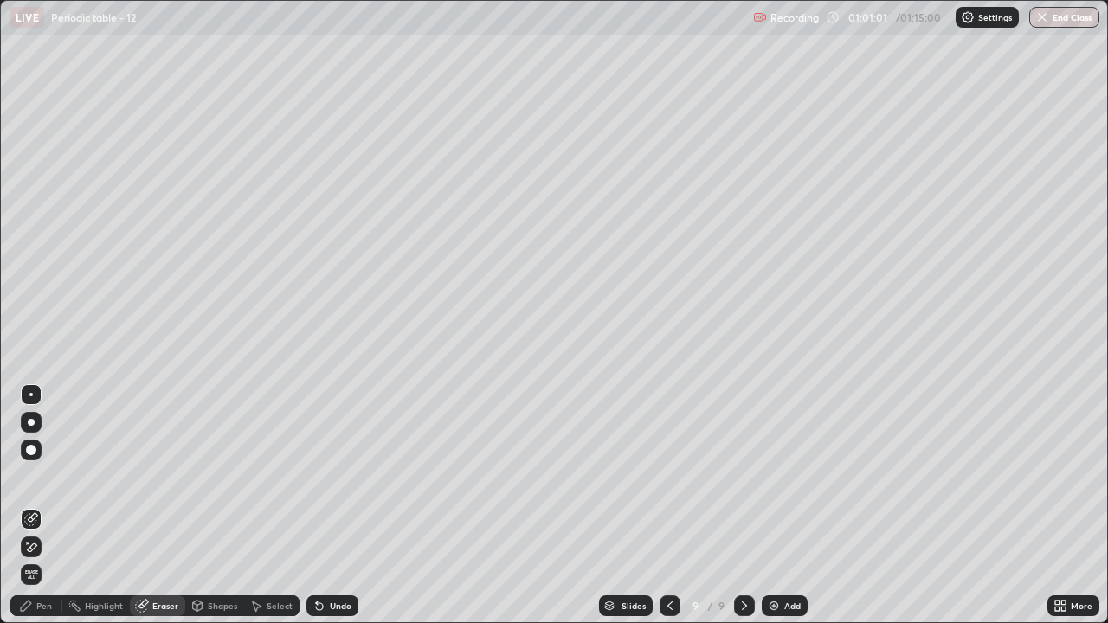
click at [35, 476] on div "Pen" at bounding box center [36, 606] width 52 height 21
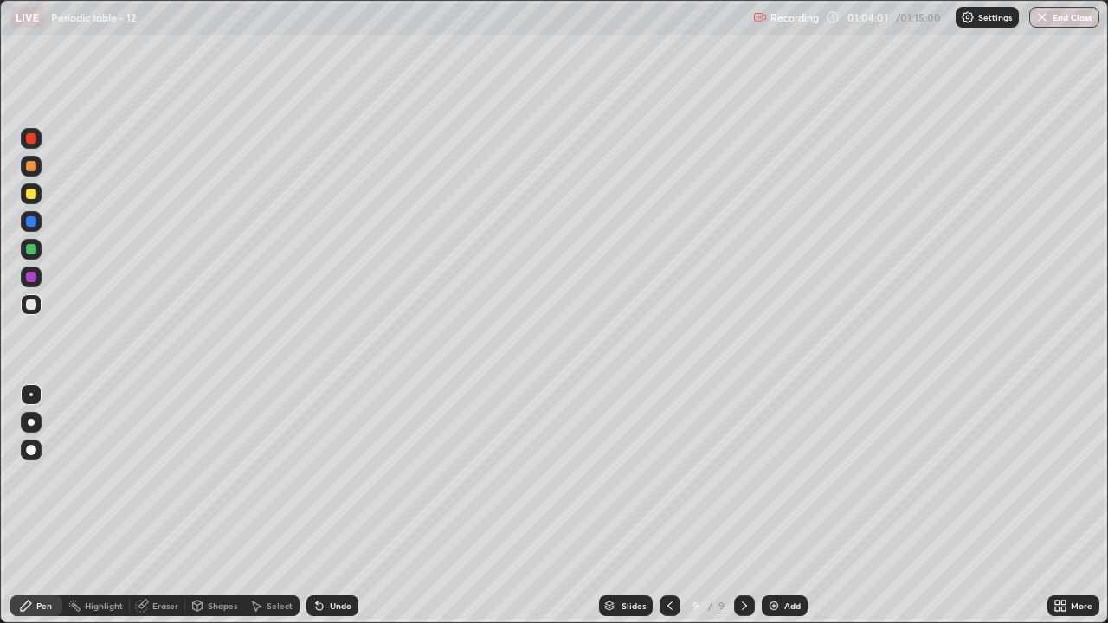
click at [339, 476] on div "Undo" at bounding box center [341, 606] width 22 height 9
click at [345, 476] on div "Undo" at bounding box center [332, 606] width 52 height 21
click at [338, 476] on div "Undo" at bounding box center [341, 606] width 22 height 9
click at [333, 476] on div "Undo" at bounding box center [341, 606] width 22 height 9
click at [331, 476] on div "Undo" at bounding box center [341, 606] width 22 height 9
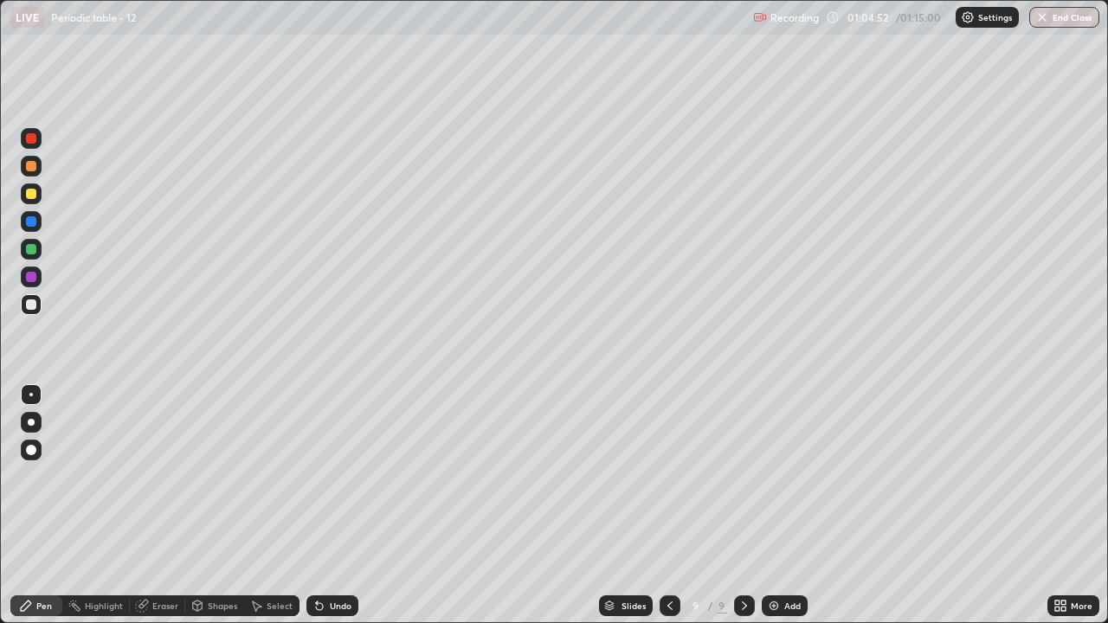
click at [333, 476] on div "Undo" at bounding box center [341, 606] width 22 height 9
click at [161, 476] on div "Eraser" at bounding box center [165, 606] width 26 height 9
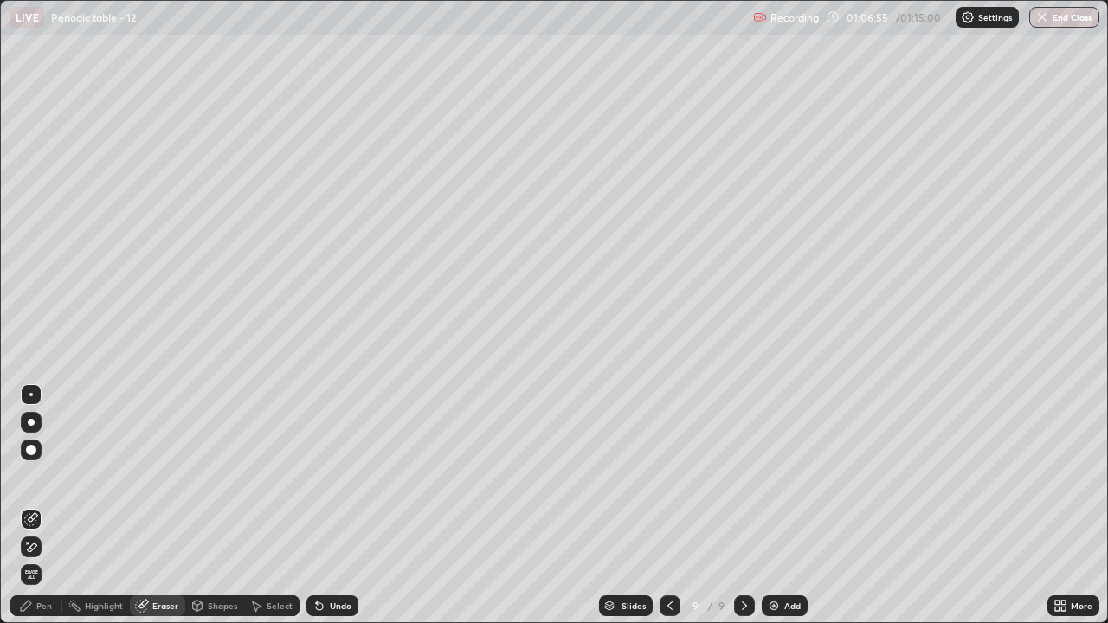
click at [24, 476] on icon at bounding box center [26, 606] width 10 height 10
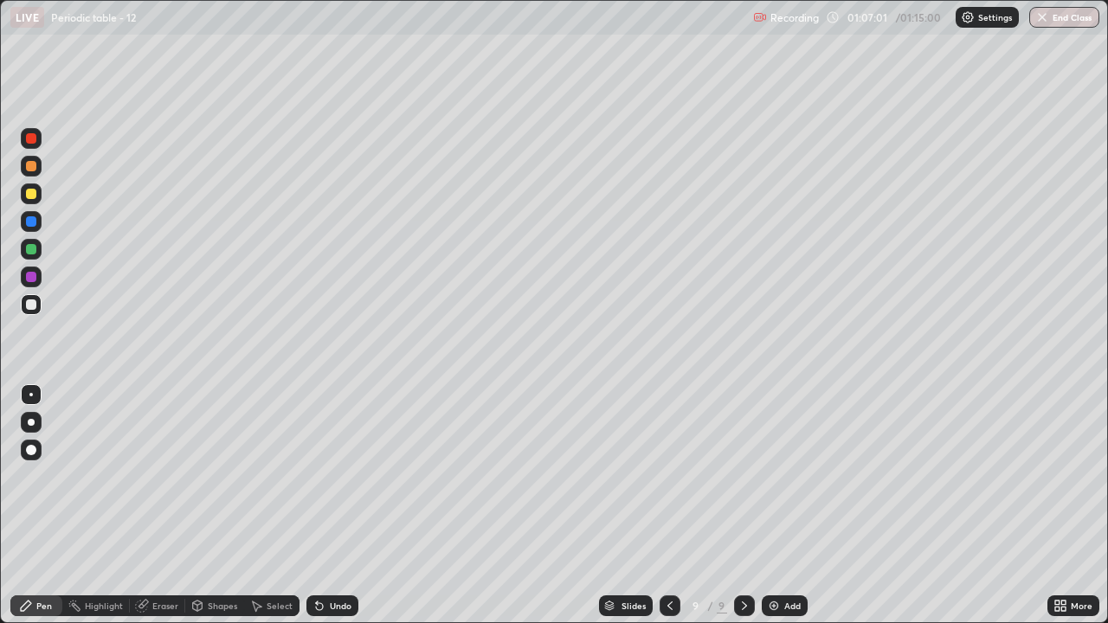
click at [32, 195] on div at bounding box center [31, 194] width 10 height 10
click at [29, 307] on div at bounding box center [31, 305] width 10 height 10
click at [782, 476] on div "Add" at bounding box center [785, 606] width 46 height 21
click at [29, 200] on div at bounding box center [31, 194] width 21 height 21
click at [33, 307] on div at bounding box center [31, 305] width 10 height 10
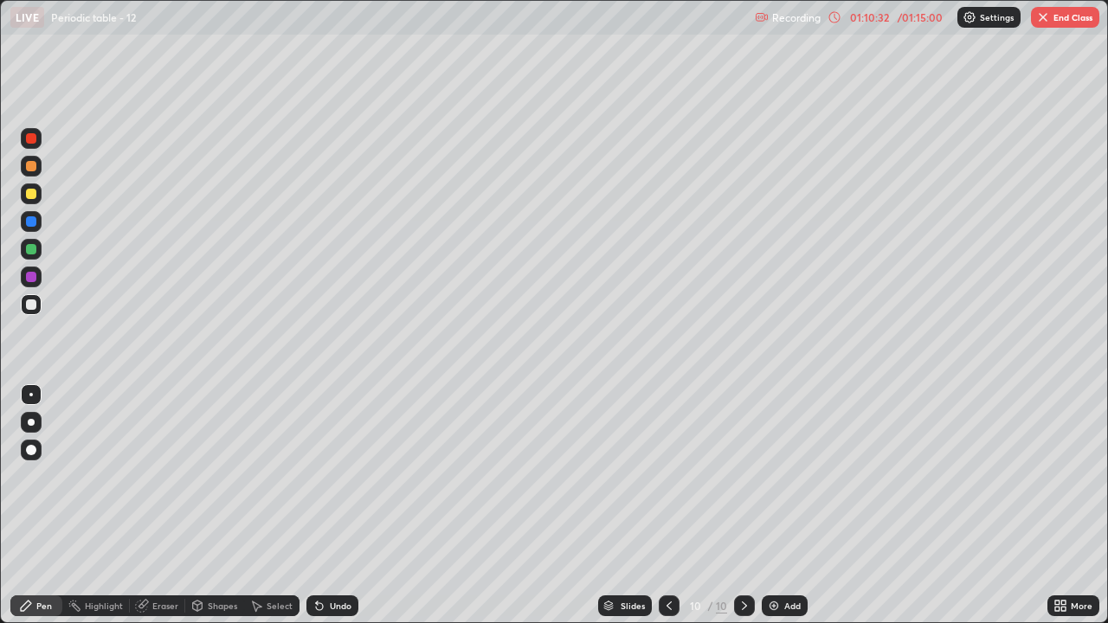
click at [29, 197] on div at bounding box center [31, 194] width 10 height 10
click at [31, 306] on div at bounding box center [31, 305] width 10 height 10
click at [1084, 16] on button "End Class" at bounding box center [1065, 17] width 68 height 21
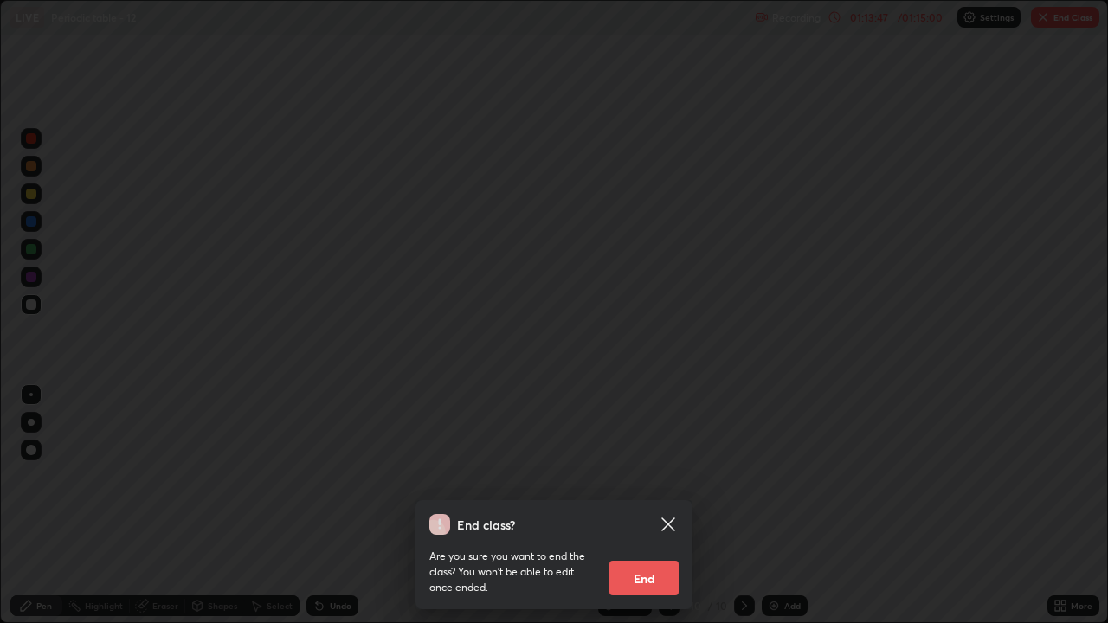
click at [673, 476] on button "End" at bounding box center [644, 578] width 69 height 35
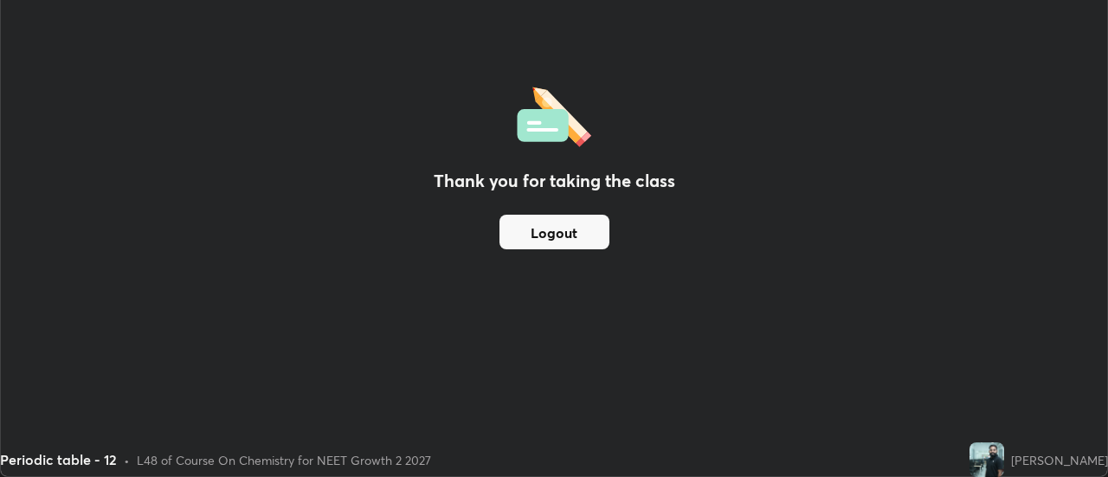
scroll to position [86103, 85472]
